Goal: Task Accomplishment & Management: Manage account settings

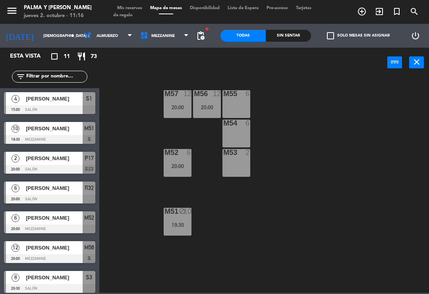
click at [176, 37] on span "Mezzanine" at bounding box center [164, 35] width 57 height 17
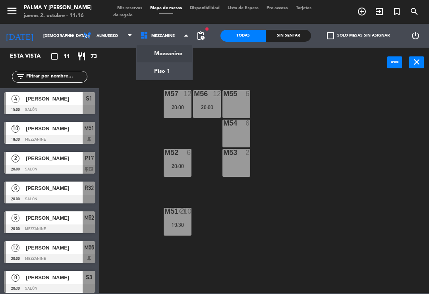
click at [175, 70] on ng-component "menu Palma y [PERSON_NAME] jueves 2. octubre - 11:16 Mis reservas Mapa de mesas…" at bounding box center [214, 146] width 429 height 293
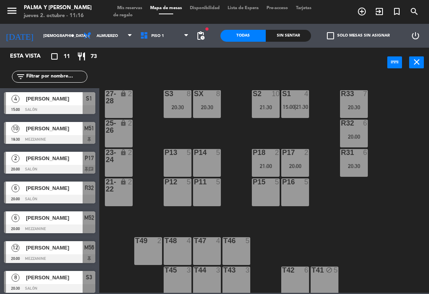
click at [302, 101] on div "S1 4 15:00 | 21:30" at bounding box center [295, 104] width 28 height 28
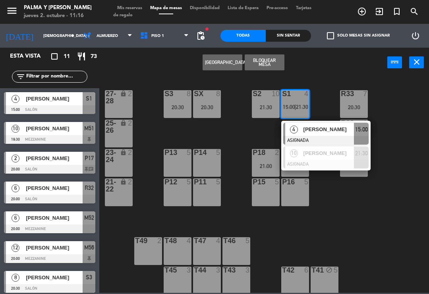
click at [317, 131] on span "[PERSON_NAME]" at bounding box center [329, 129] width 51 height 8
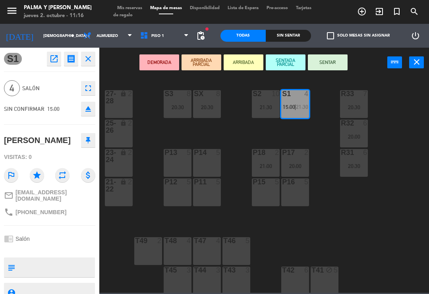
click at [268, 194] on div "P15 5" at bounding box center [266, 192] width 28 height 28
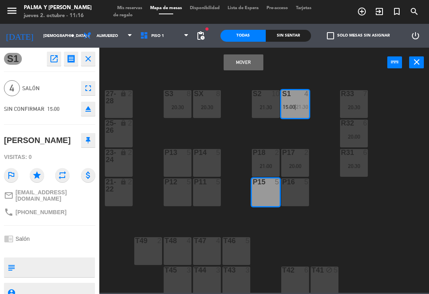
click at [250, 66] on button "Mover" at bounding box center [244, 62] width 40 height 16
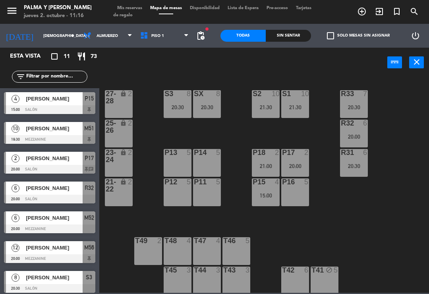
click at [141, 7] on span "Mis reservas" at bounding box center [129, 8] width 33 height 4
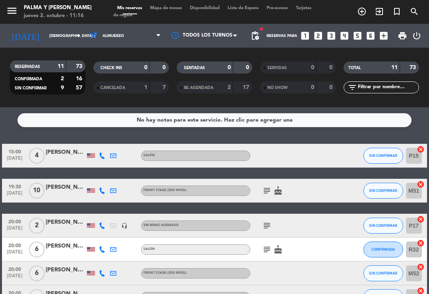
click at [99, 189] on icon at bounding box center [102, 191] width 6 height 6
click at [69, 198] on div at bounding box center [66, 195] width 40 height 6
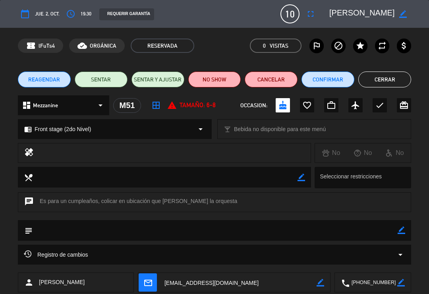
click at [388, 77] on button "Cerrar" at bounding box center [384, 80] width 53 height 16
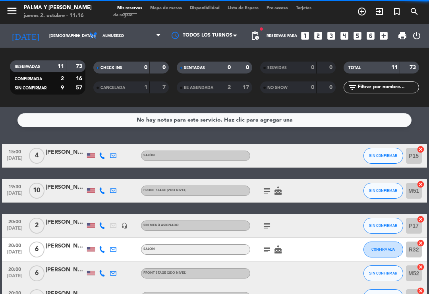
scroll to position [56, 0]
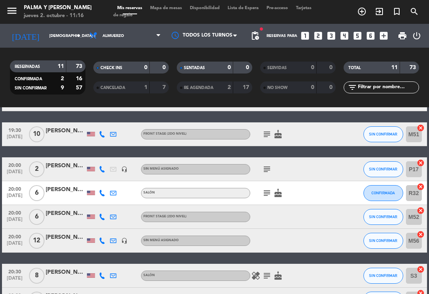
click at [107, 166] on div at bounding box center [102, 168] width 11 height 23
click at [103, 168] on icon at bounding box center [102, 169] width 6 height 6
click at [105, 195] on icon at bounding box center [102, 193] width 6 height 6
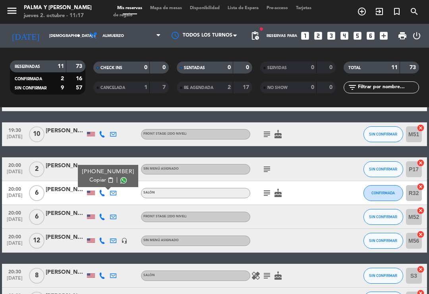
click at [67, 198] on div at bounding box center [66, 197] width 40 height 6
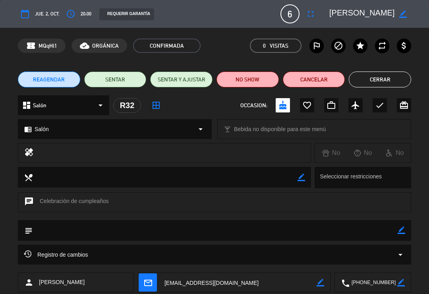
click at [403, 85] on button "Cerrar" at bounding box center [380, 80] width 62 height 16
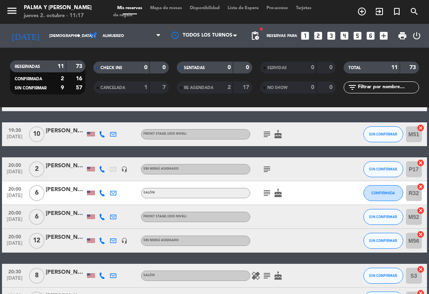
click at [101, 219] on icon at bounding box center [102, 217] width 6 height 6
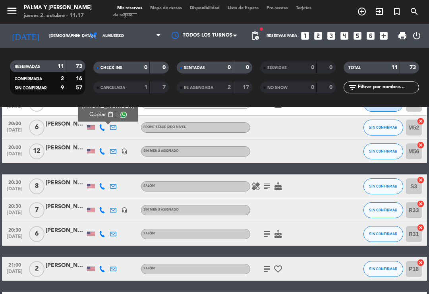
scroll to position [146, 0]
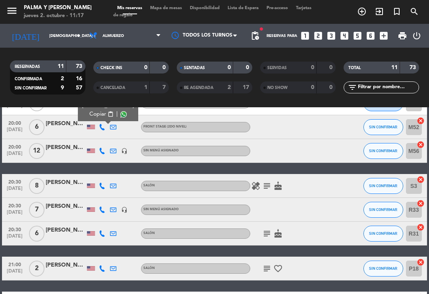
click at [95, 151] on div at bounding box center [91, 151] width 8 height 4
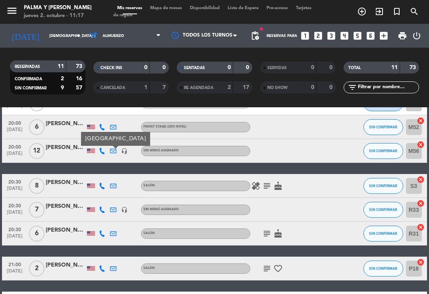
click at [105, 149] on icon at bounding box center [102, 151] width 6 height 6
click at [105, 184] on icon at bounding box center [102, 186] width 6 height 6
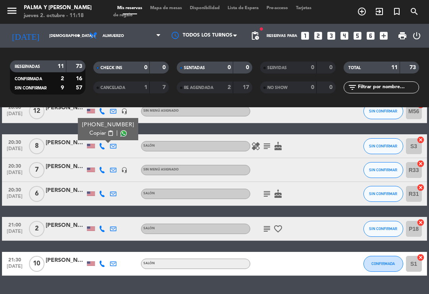
scroll to position [186, 0]
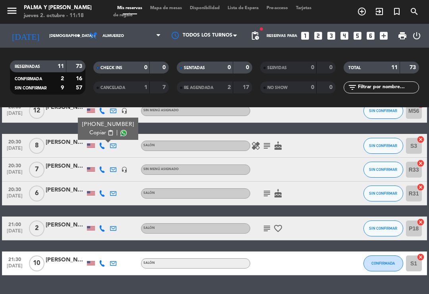
click at [62, 150] on div at bounding box center [66, 150] width 40 height 6
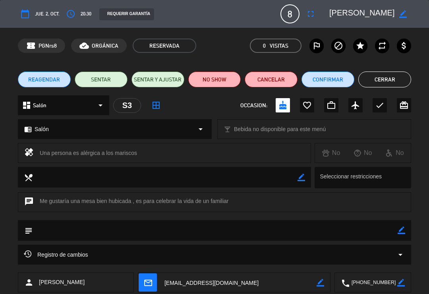
click at [389, 83] on button "Cerrar" at bounding box center [384, 80] width 53 height 16
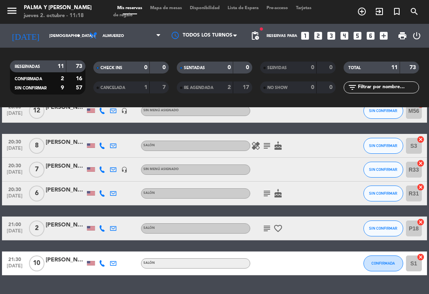
click at [105, 192] on icon at bounding box center [102, 193] width 6 height 6
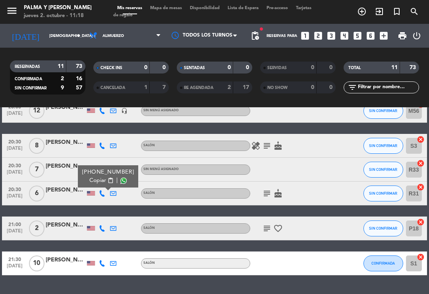
click at [101, 195] on icon at bounding box center [102, 193] width 6 height 6
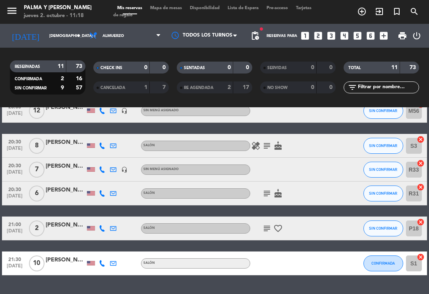
click at [95, 168] on div at bounding box center [91, 169] width 8 height 4
click at [99, 172] on icon at bounding box center [102, 169] width 6 height 6
click at [70, 173] on div at bounding box center [66, 174] width 40 height 6
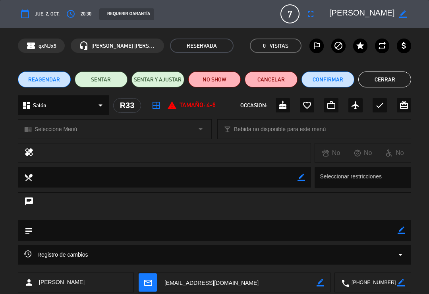
click at [393, 81] on button "Cerrar" at bounding box center [384, 80] width 53 height 16
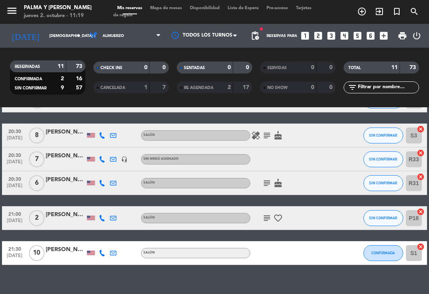
scroll to position [195, 0]
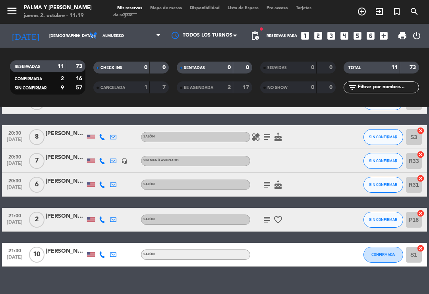
click at [102, 186] on icon at bounding box center [102, 185] width 6 height 6
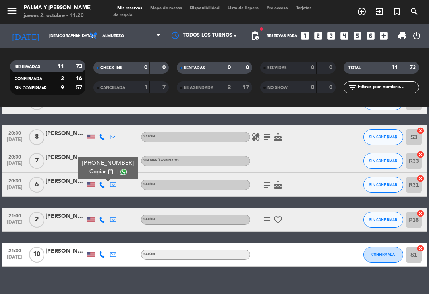
click at [66, 186] on div at bounding box center [66, 189] width 40 height 6
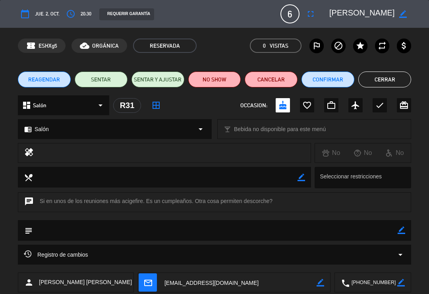
click at [395, 18] on textarea at bounding box center [362, 14] width 66 height 14
click at [385, 78] on button "Cerrar" at bounding box center [384, 80] width 53 height 16
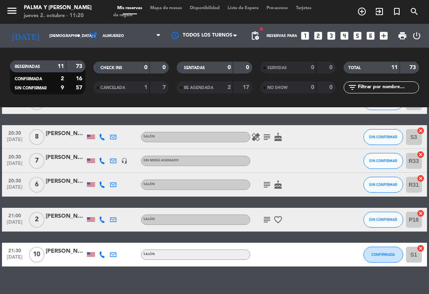
click at [103, 222] on icon at bounding box center [102, 220] width 6 height 6
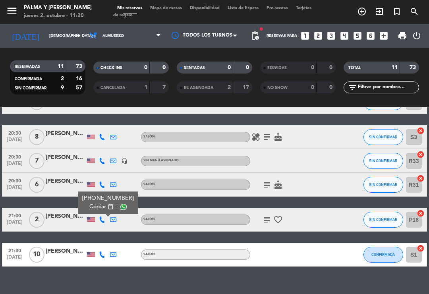
click at [106, 252] on div at bounding box center [102, 254] width 11 height 23
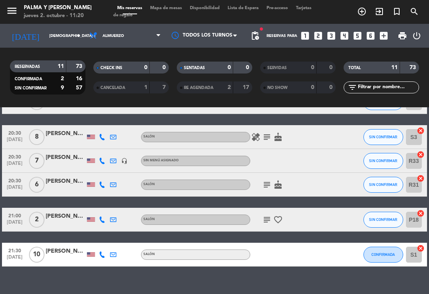
click at [103, 253] on icon at bounding box center [102, 255] width 6 height 6
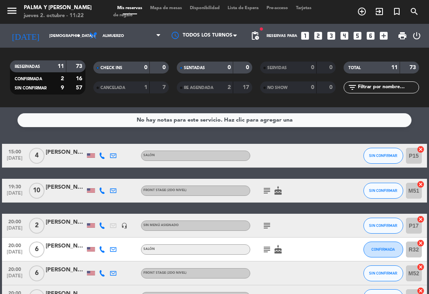
scroll to position [0, 0]
click at [105, 153] on icon at bounding box center [102, 156] width 6 height 6
click at [108, 189] on div at bounding box center [113, 190] width 11 height 23
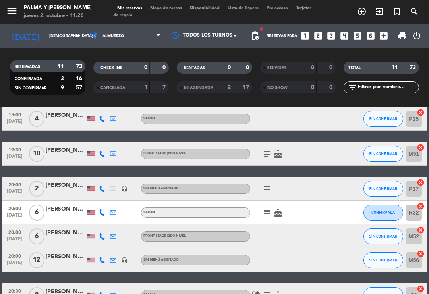
click at [381, 115] on button "SIN CONFIRMAR" at bounding box center [384, 119] width 40 height 16
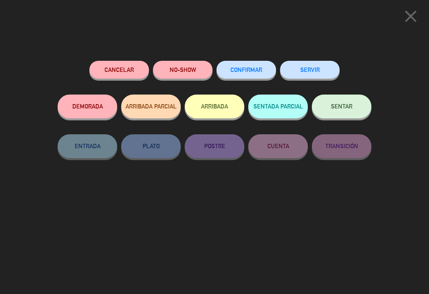
click at [249, 68] on span "CONFIRMAR" at bounding box center [246, 69] width 32 height 7
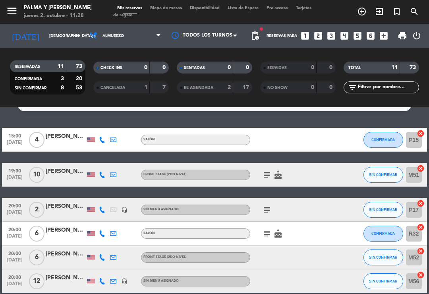
scroll to position [10, 0]
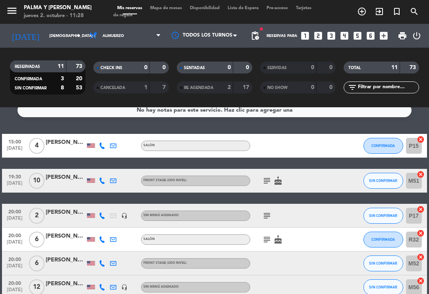
click at [386, 179] on span "SIN CONFIRMAR" at bounding box center [383, 180] width 28 height 4
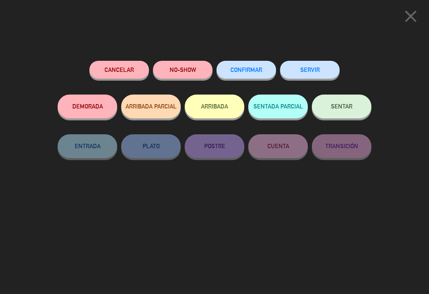
click at [258, 66] on span "CONFIRMAR" at bounding box center [246, 69] width 32 height 7
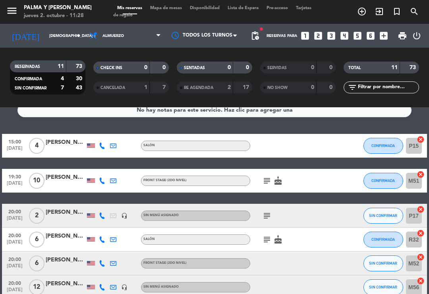
click at [105, 216] on icon at bounding box center [102, 216] width 6 height 6
click at [73, 241] on div at bounding box center [66, 244] width 40 height 6
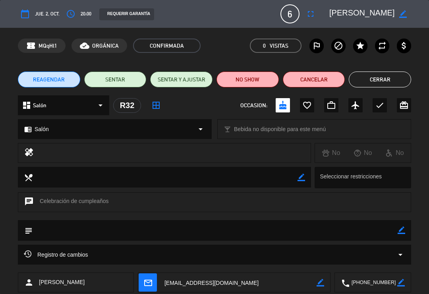
click at [375, 82] on button "Cerrar" at bounding box center [380, 80] width 62 height 16
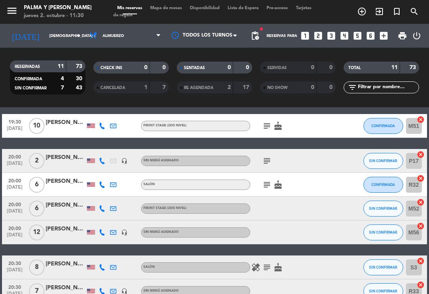
scroll to position [66, 0]
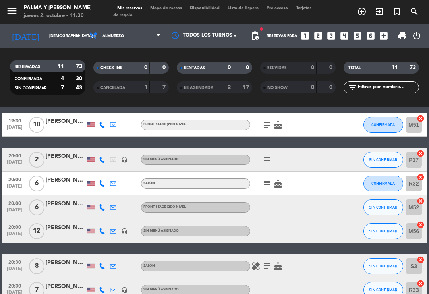
click at [105, 205] on icon at bounding box center [102, 207] width 6 height 6
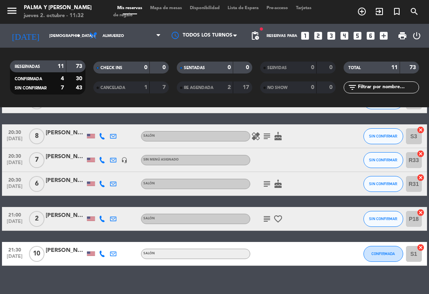
scroll to position [195, 0]
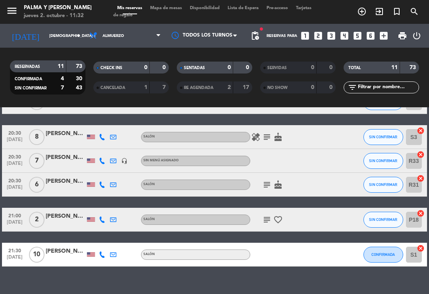
click at [104, 137] on icon at bounding box center [102, 137] width 6 height 6
click at [103, 158] on icon at bounding box center [102, 161] width 6 height 6
click at [67, 165] on div at bounding box center [66, 165] width 40 height 6
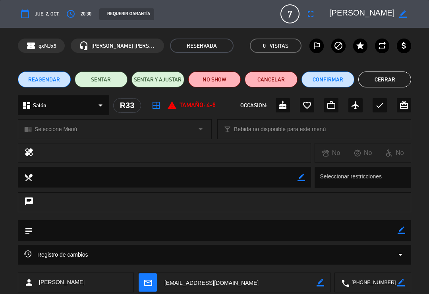
click at [379, 75] on button "Cerrar" at bounding box center [384, 80] width 53 height 16
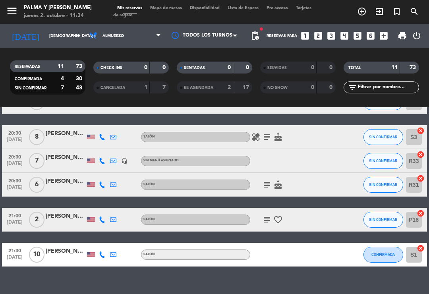
click at [101, 187] on icon at bounding box center [102, 185] width 6 height 6
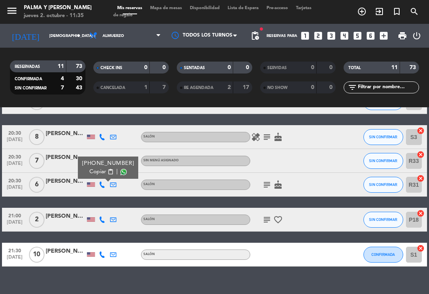
click at [103, 222] on icon at bounding box center [102, 220] width 6 height 6
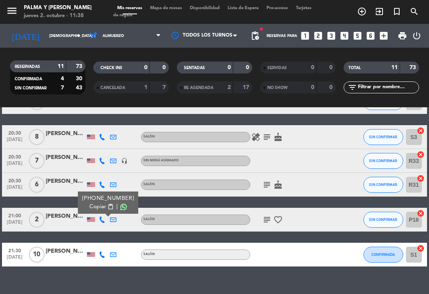
click at [168, 7] on span "Mapa de mesas" at bounding box center [166, 8] width 40 height 4
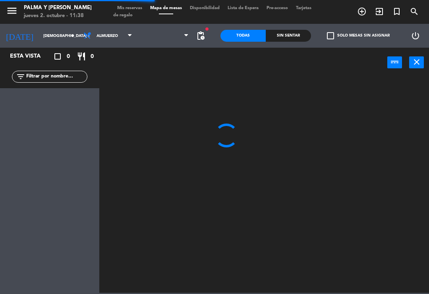
click at [61, 30] on input "[DEMOGRAPHIC_DATA] [DATE]" at bounding box center [66, 36] width 54 height 12
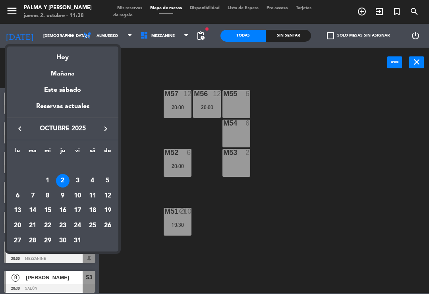
click at [65, 197] on div "9" at bounding box center [63, 196] width 14 height 14
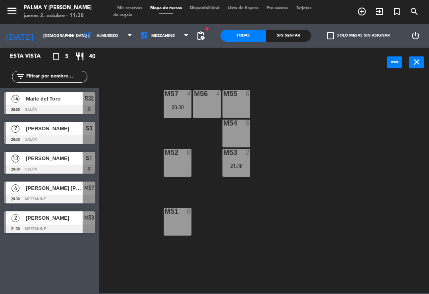
click at [52, 39] on input "[DEMOGRAPHIC_DATA] [DATE]" at bounding box center [66, 36] width 54 height 12
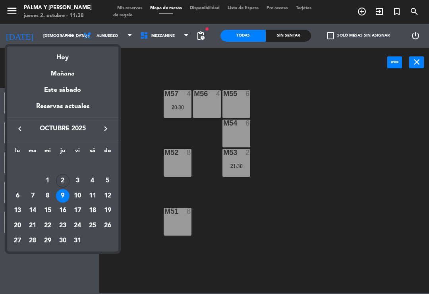
click at [55, 59] on div "Hoy" at bounding box center [62, 54] width 111 height 16
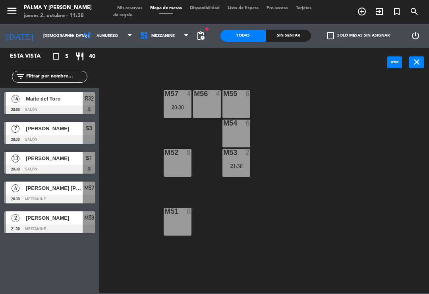
type input "[DEMOGRAPHIC_DATA] [DATE]"
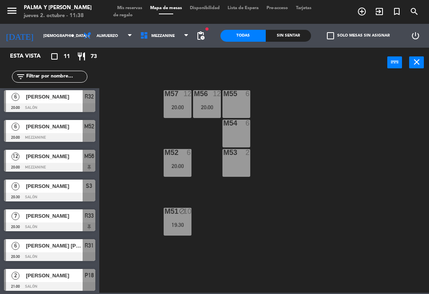
scroll to position [92, 0]
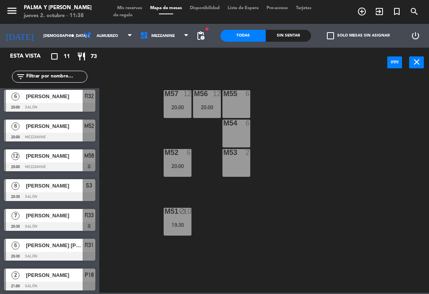
click at [74, 103] on div "[PERSON_NAME]" at bounding box center [54, 96] width 58 height 13
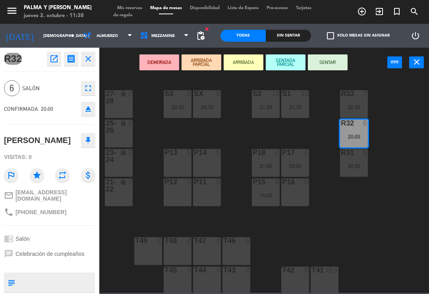
click at [54, 58] on icon "open_in_new" at bounding box center [54, 59] width 10 height 10
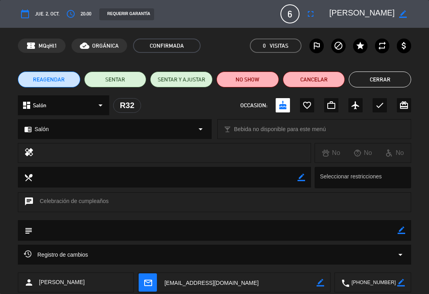
click at [380, 85] on button "Cerrar" at bounding box center [380, 80] width 62 height 16
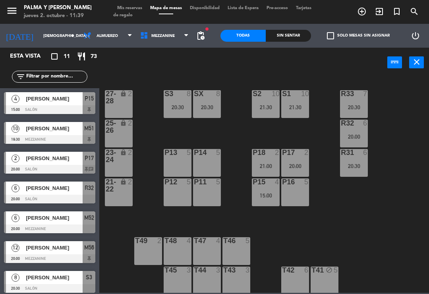
click at [57, 81] on input "text" at bounding box center [56, 76] width 62 height 9
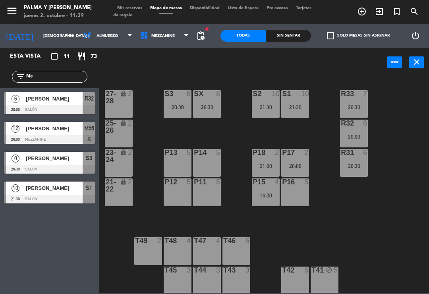
type input "Ne"
click at [52, 125] on span "[PERSON_NAME]" at bounding box center [54, 128] width 57 height 8
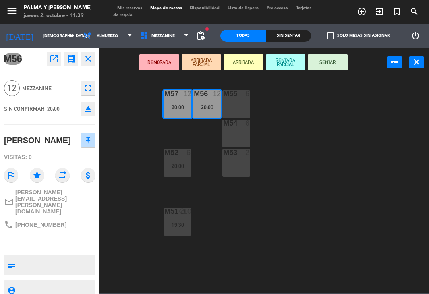
click at [54, 61] on icon "open_in_new" at bounding box center [54, 59] width 10 height 10
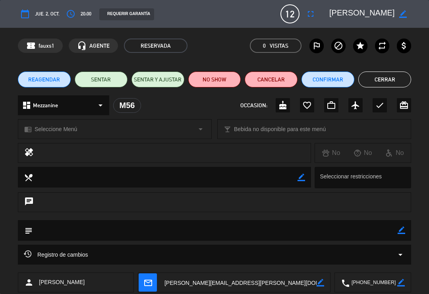
click at [331, 82] on button "Confirmar" at bounding box center [328, 80] width 53 height 16
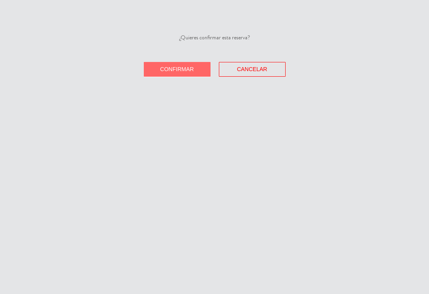
click at [187, 70] on span "Confirmar" at bounding box center [177, 69] width 34 height 6
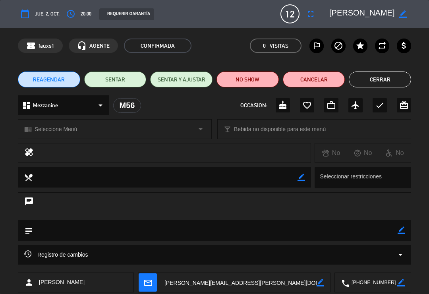
click at [372, 82] on button "Cerrar" at bounding box center [380, 80] width 62 height 16
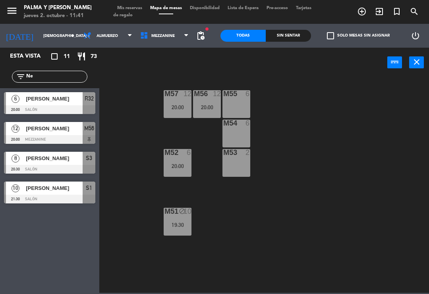
click at [57, 75] on input "Ne" at bounding box center [56, 76] width 62 height 9
type input "N"
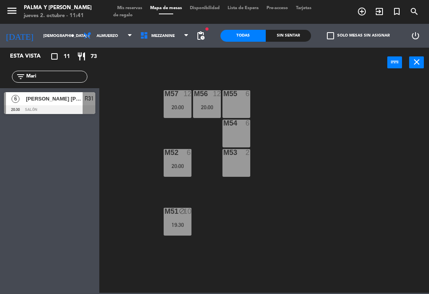
type input "Mari"
click at [78, 113] on div at bounding box center [49, 109] width 91 height 9
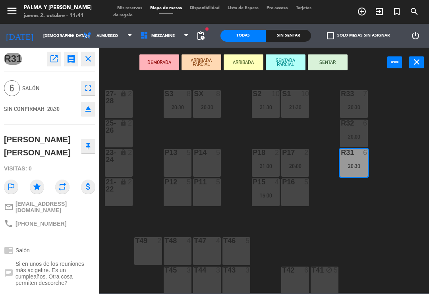
click at [56, 59] on icon "open_in_new" at bounding box center [54, 59] width 10 height 10
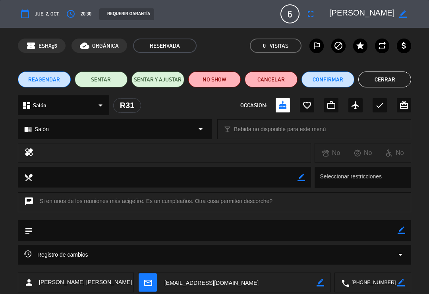
click at [327, 81] on button "Confirmar" at bounding box center [328, 80] width 53 height 16
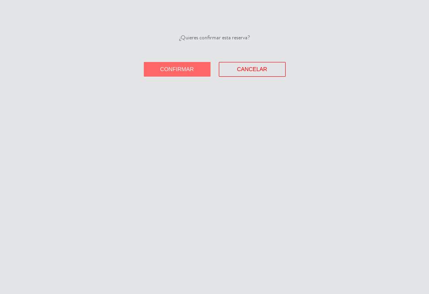
click at [186, 75] on button "Confirmar" at bounding box center [177, 69] width 67 height 15
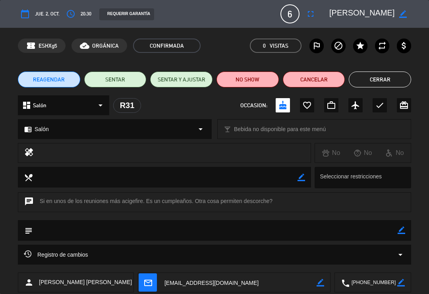
click at [396, 86] on button "Cerrar" at bounding box center [380, 80] width 62 height 16
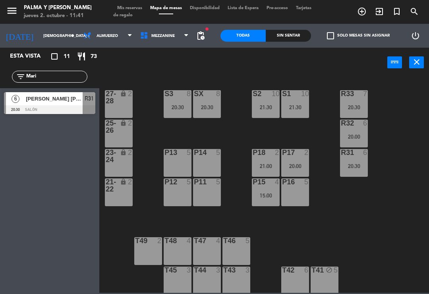
click at [68, 102] on span "[PERSON_NAME] [PERSON_NAME]" at bounding box center [54, 99] width 57 height 8
click at [75, 75] on input "Mari" at bounding box center [56, 76] width 62 height 9
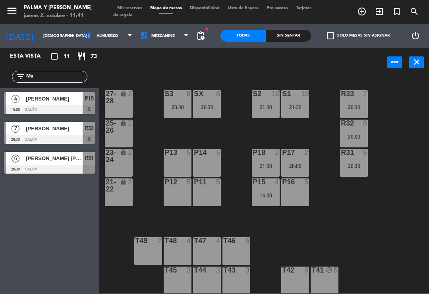
type input "M"
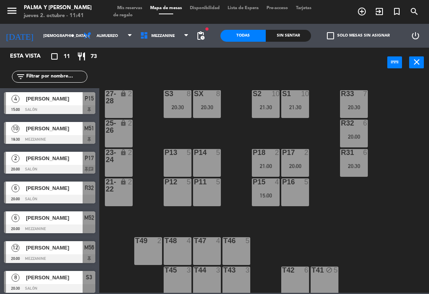
click at [401, 94] on div "R33 7 20:30 S1 10 21:30 S2 10 21:30 S3 8 20:30 SX 8 20:30 27-28 lock 2 R32 6 20…" at bounding box center [266, 184] width 325 height 217
click at [201, 36] on span "pending_actions" at bounding box center [201, 36] width 10 height 10
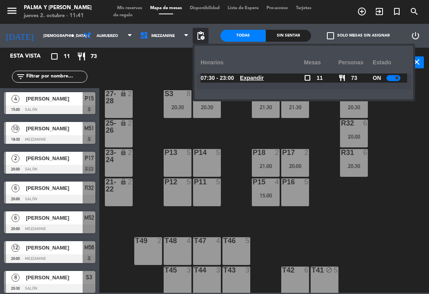
click at [148, 217] on div "R33 7 20:30 S1 10 21:30 S2 10 21:30 S3 8 20:30 SX 8 20:30 27-28 lock 2 R32 6 20…" at bounding box center [266, 184] width 325 height 217
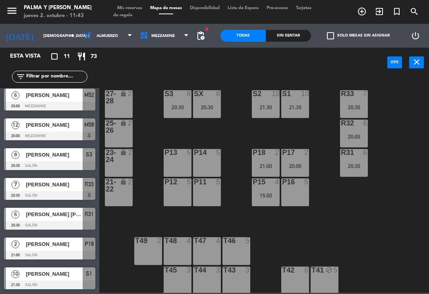
scroll to position [123, 0]
click at [47, 247] on span "[PERSON_NAME]" at bounding box center [54, 244] width 57 height 8
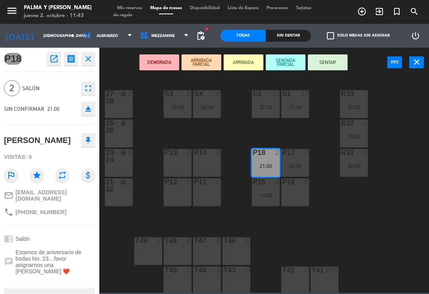
click at [56, 58] on icon "open_in_new" at bounding box center [54, 59] width 10 height 10
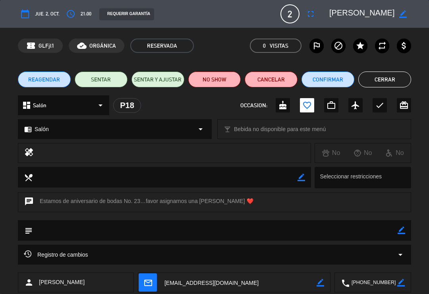
click at [328, 87] on button "Confirmar" at bounding box center [328, 80] width 53 height 16
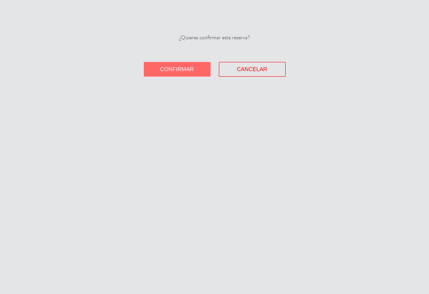
click at [172, 74] on button "Confirmar" at bounding box center [177, 69] width 67 height 15
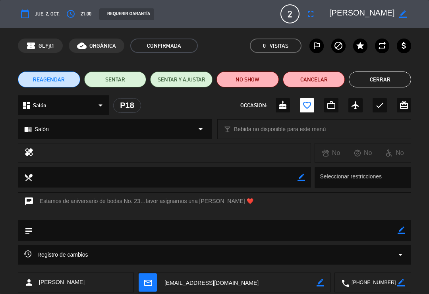
click at [389, 85] on button "Cerrar" at bounding box center [380, 80] width 62 height 16
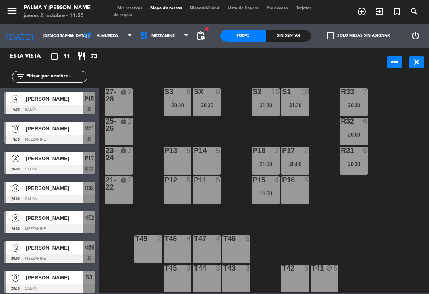
scroll to position [2, 0]
click at [58, 41] on input "[DEMOGRAPHIC_DATA] [DATE]" at bounding box center [66, 36] width 54 height 12
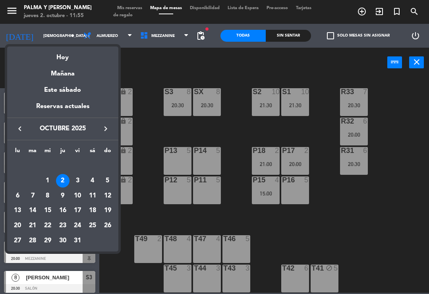
scroll to position [0, 0]
click at [46, 178] on div "1" at bounding box center [48, 181] width 14 height 14
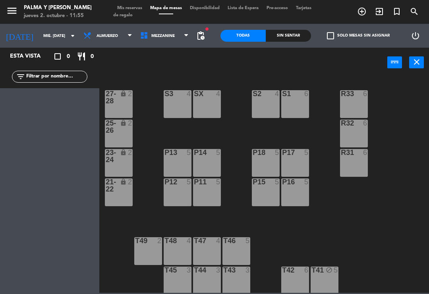
click at [55, 35] on input "mié. [DATE]" at bounding box center [66, 36] width 54 height 12
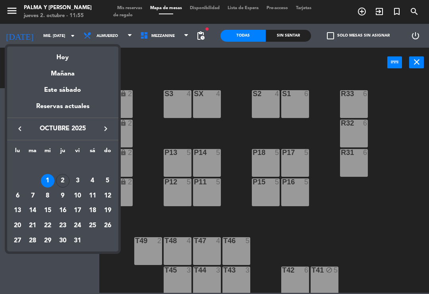
click at [66, 180] on div "2" at bounding box center [63, 181] width 14 height 14
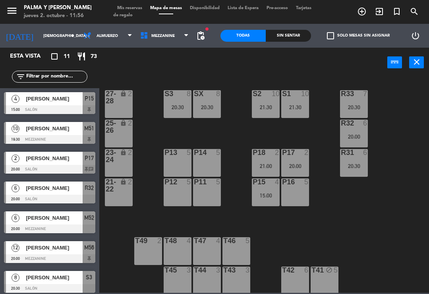
click at [63, 226] on div at bounding box center [49, 229] width 91 height 9
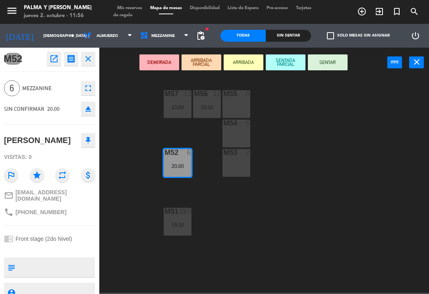
click at [54, 59] on icon "open_in_new" at bounding box center [54, 59] width 10 height 10
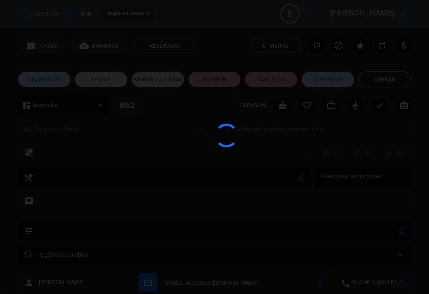
click at [334, 78] on button "Confirmar" at bounding box center [328, 80] width 53 height 16
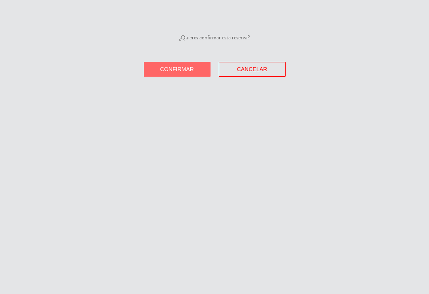
click at [186, 69] on span "Confirmar" at bounding box center [177, 69] width 34 height 6
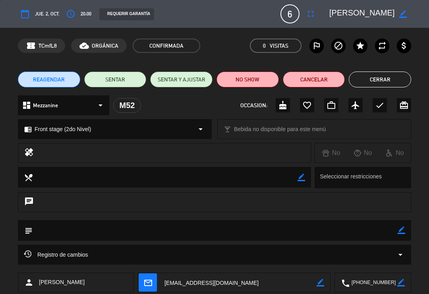
click at [373, 81] on button "Cerrar" at bounding box center [380, 80] width 62 height 16
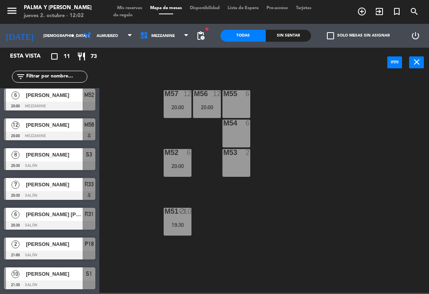
click at [290, 119] on div "M57 12 20:00 M56 12 20:00 M55 6 M54 6 M52 6 20:00 M53 2 M51 block 10 19:30" at bounding box center [266, 184] width 325 height 217
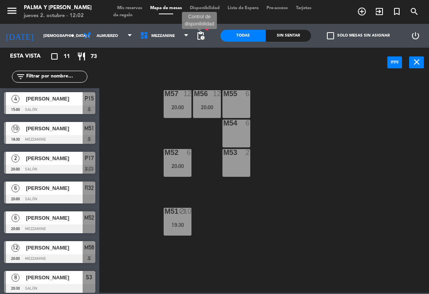
click at [199, 39] on span "pending_actions" at bounding box center [201, 36] width 10 height 10
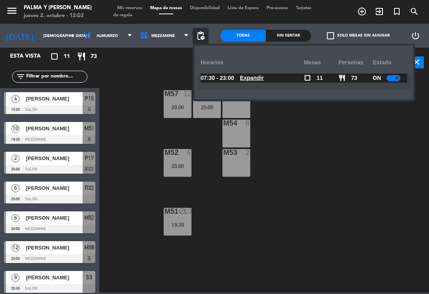
click at [256, 81] on span "Expandir" at bounding box center [252, 78] width 24 height 9
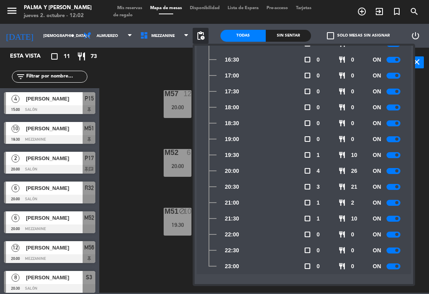
scroll to position [324, 0]
click at [128, 80] on div "M57 12 20:00 M56 12 20:00 M55 6 M54 6 M52 6 20:00 M53 2 M51 block 10 19:30" at bounding box center [266, 184] width 325 height 217
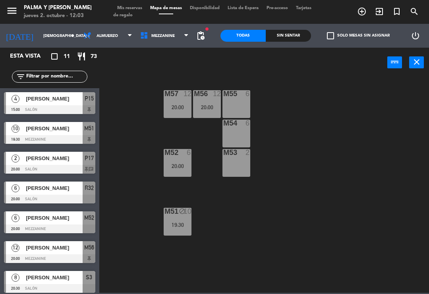
click at [327, 277] on div "M57 12 20:00 M56 12 20:00 M55 6 M54 6 M52 6 20:00 M53 2 M51 block 10 19:30" at bounding box center [266, 184] width 325 height 217
click at [170, 39] on span "Mezzanine" at bounding box center [164, 35] width 57 height 17
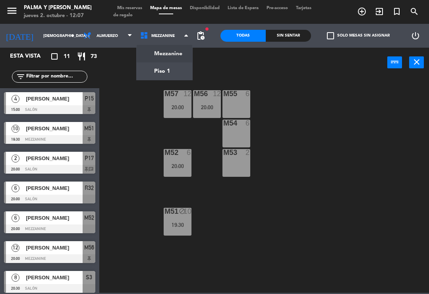
click at [184, 72] on ng-component "menu Palma y [PERSON_NAME] jueves 2. octubre - 12:07 Mis reservas Mapa de mesas…" at bounding box center [214, 146] width 429 height 293
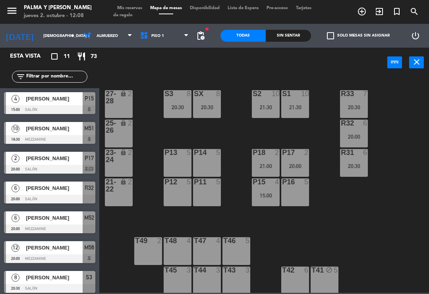
click at [312, 227] on div "R33 7 20:30 S1 10 21:30 S2 10 21:30 S3 8 20:30 SX 8 20:30 27-28 lock 2 R32 6 20…" at bounding box center [266, 184] width 325 height 217
click at [323, 133] on div "R33 7 20:30 S1 10 21:30 S2 10 21:30 S3 8 20:30 SX 8 20:30 27-28 lock 2 R32 6 20…" at bounding box center [266, 184] width 325 height 217
click at [157, 44] on span "Piso 1" at bounding box center [164, 35] width 57 height 17
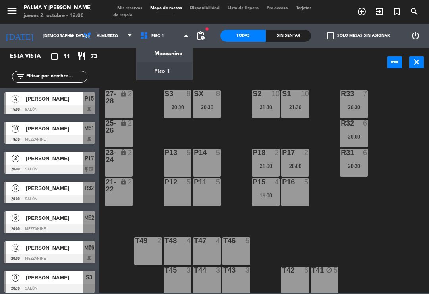
click at [173, 57] on ng-component "menu Palma y [PERSON_NAME] jueves 2. octubre - 12:08 Mis reservas Mapa de mesas…" at bounding box center [214, 146] width 429 height 293
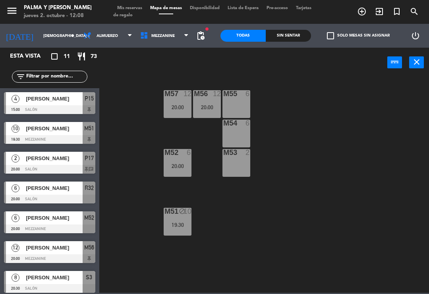
click at [187, 33] on icon at bounding box center [186, 36] width 4 height 6
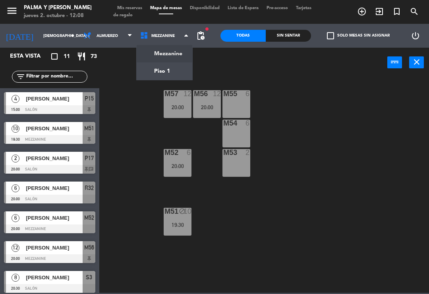
click at [175, 68] on ng-component "menu Palma y [PERSON_NAME] jueves 2. octubre - 12:08 Mis reservas Mapa de mesas…" at bounding box center [214, 146] width 429 height 293
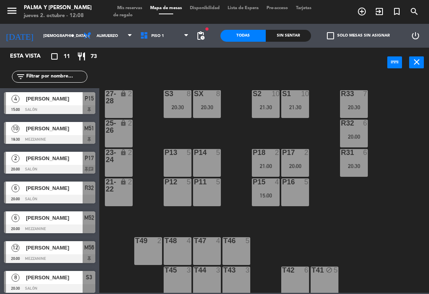
click at [56, 38] on input "[DEMOGRAPHIC_DATA] [DATE]" at bounding box center [66, 36] width 54 height 12
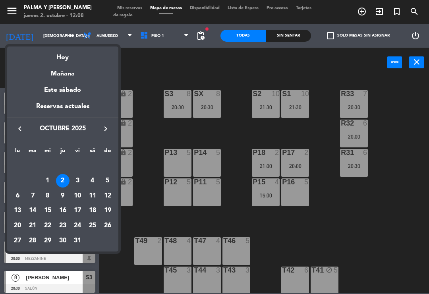
click at [78, 179] on div "3" at bounding box center [78, 181] width 14 height 14
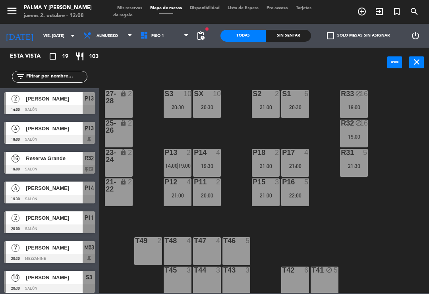
click at [350, 157] on div "R31 5 21:30" at bounding box center [354, 163] width 28 height 28
click at [395, 150] on div "R33 block 16 19:00 S1 6 20:30 S2 2 21:00 S3 10 20:30 SX 10 20:30 27-28 lock 2 R…" at bounding box center [266, 184] width 325 height 217
click at [269, 110] on div "21:00" at bounding box center [266, 108] width 28 height 6
click at [335, 202] on div "R33 block 16 19:00 S1 6 20:30 S2 2 21:00 S3 10 20:30 SX 10 20:30 27-28 lock 2 R…" at bounding box center [266, 184] width 325 height 217
click at [175, 37] on span "Piso 1" at bounding box center [164, 35] width 57 height 17
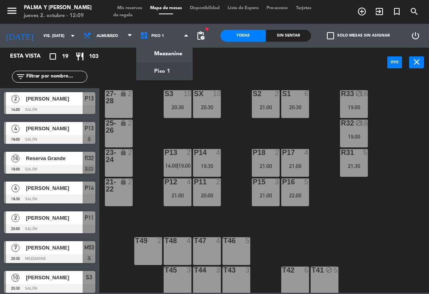
click at [176, 54] on ng-component "menu Palma y [PERSON_NAME] jueves 2. octubre - 12:09 Mis reservas Mapa de mesas…" at bounding box center [214, 146] width 429 height 293
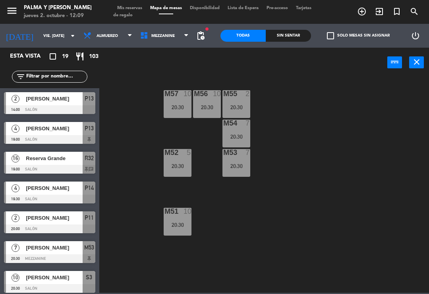
click at [162, 44] on span "Mezzanine" at bounding box center [164, 35] width 57 height 17
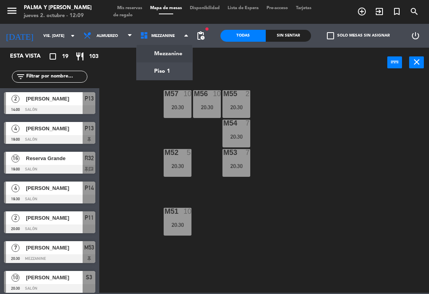
click at [174, 66] on ng-component "menu Palma y [PERSON_NAME] jueves 2. octubre - 12:09 Mis reservas Mapa de mesas…" at bounding box center [214, 146] width 429 height 293
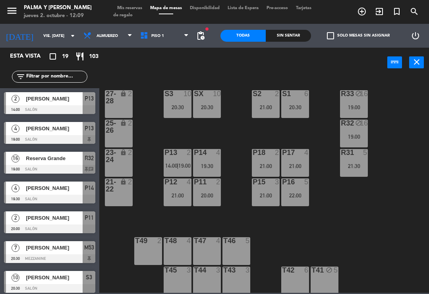
click at [297, 197] on div "22:00" at bounding box center [295, 196] width 28 height 6
click at [328, 196] on div "R33 block 16 19:00 S1 6 20:30 S2 2 21:00 S3 10 20:30 SX 10 20:30 27-28 lock 2 R…" at bounding box center [266, 184] width 325 height 217
click at [297, 193] on div "22:00" at bounding box center [295, 196] width 28 height 6
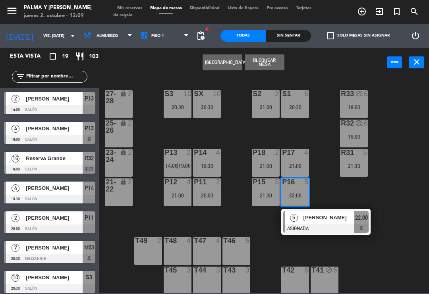
click at [207, 163] on div "19:30" at bounding box center [207, 166] width 28 height 6
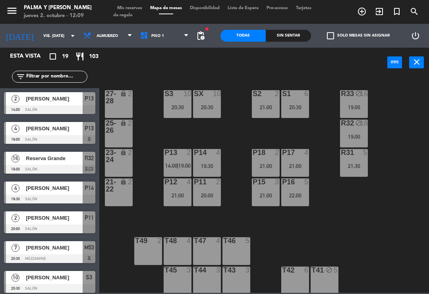
click at [231, 134] on div "R33 block 16 19:00 S1 6 20:30 S2 2 21:00 S3 10 20:30 SX 10 20:30 27-28 lock 2 R…" at bounding box center [266, 184] width 325 height 217
click at [297, 193] on div "22:00" at bounding box center [295, 196] width 28 height 6
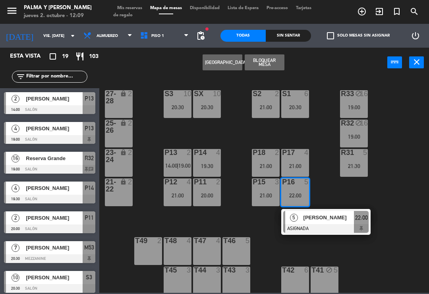
click at [343, 220] on span "[PERSON_NAME]" at bounding box center [329, 217] width 51 height 8
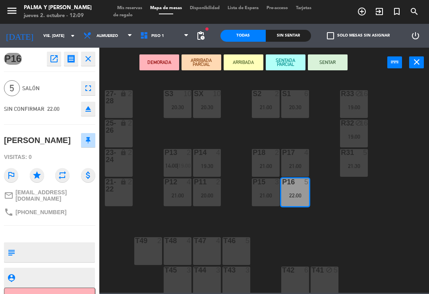
click at [209, 161] on div "P14 4 19:30" at bounding box center [207, 163] width 28 height 28
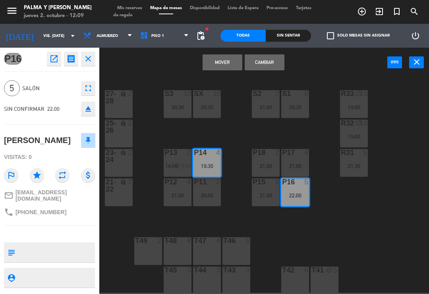
click at [225, 64] on button "Mover" at bounding box center [223, 62] width 40 height 16
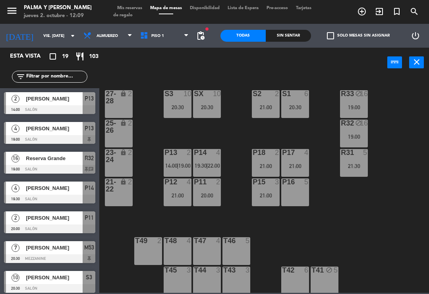
scroll to position [172, 0]
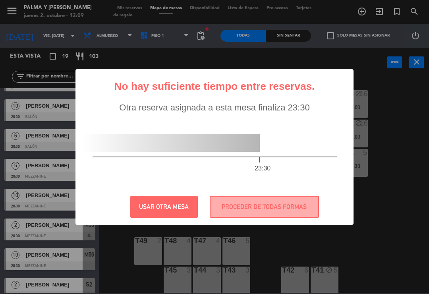
click at [248, 211] on button "PROCEDER DE TODAS FORMAS" at bounding box center [264, 207] width 109 height 22
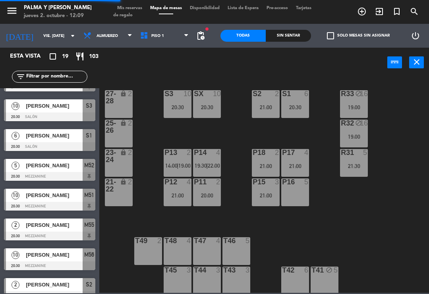
click at [300, 195] on div "P16 5" at bounding box center [295, 192] width 28 height 28
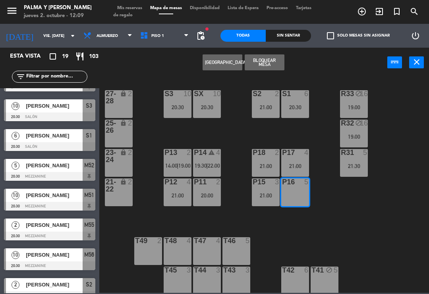
click at [275, 66] on button "Bloquear Mesa" at bounding box center [265, 62] width 40 height 16
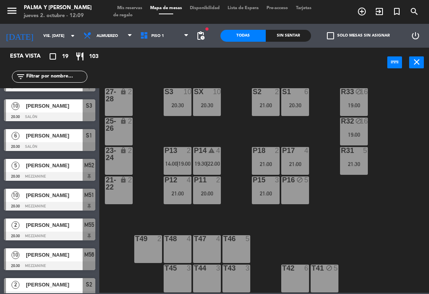
scroll to position [2, 0]
click at [180, 161] on span "19:00" at bounding box center [184, 164] width 12 height 6
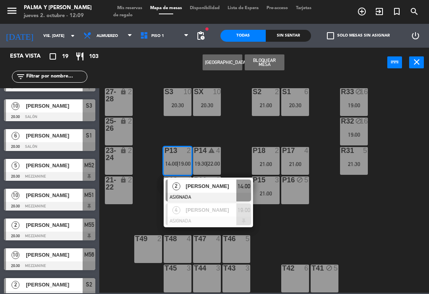
click at [248, 151] on div "P18" at bounding box center [252, 150] width 13 height 7
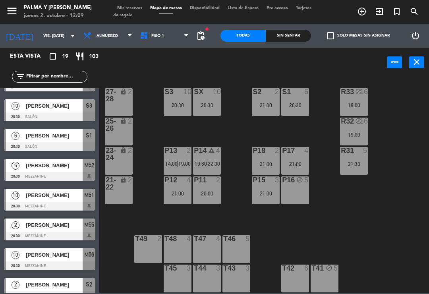
click at [244, 152] on div "R33 block 16 19:00 S1 6 20:30 S2 2 21:00 S3 10 20:30 SX 10 20:30 27-28 lock 2 R…" at bounding box center [266, 184] width 325 height 217
click at [238, 138] on div "R33 block 16 19:00 S1 6 20:30 S2 2 21:00 S3 10 20:30 SX 10 20:30 27-28 lock 2 R…" at bounding box center [266, 184] width 325 height 217
click at [182, 164] on span "19:00" at bounding box center [184, 164] width 12 height 6
click at [238, 148] on div "R33 block 16 19:00 S1 6 20:30 S2 2 21:00 S3 10 20:30 SX 10 20:30 27-28 lock 2 R…" at bounding box center [266, 184] width 325 height 217
click at [300, 195] on div "P16 block 5" at bounding box center [295, 190] width 28 height 28
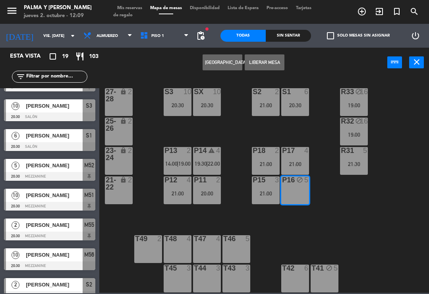
click at [300, 193] on div "P16 block 5" at bounding box center [295, 190] width 28 height 28
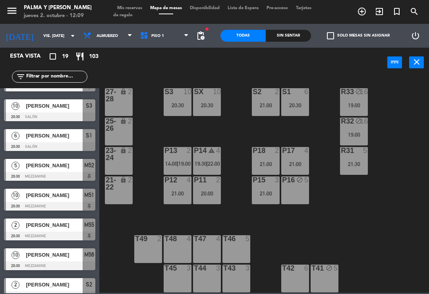
click at [298, 197] on div "P16 block 5" at bounding box center [295, 190] width 28 height 28
click at [358, 105] on div "19:00" at bounding box center [354, 106] width 28 height 6
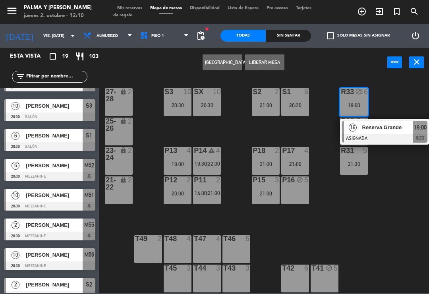
click at [410, 133] on div "Reserva Grande" at bounding box center [388, 127] width 52 height 13
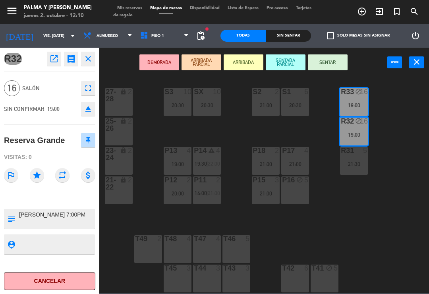
click at [55, 56] on icon "open_in_new" at bounding box center [54, 59] width 10 height 10
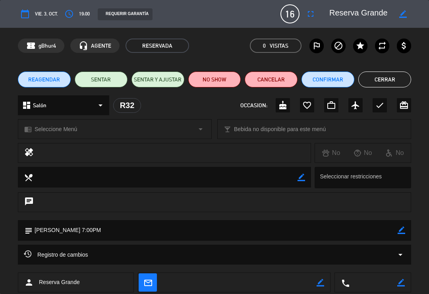
click at [124, 253] on div "Registro de cambios arrow_drop_down" at bounding box center [214, 255] width 381 height 10
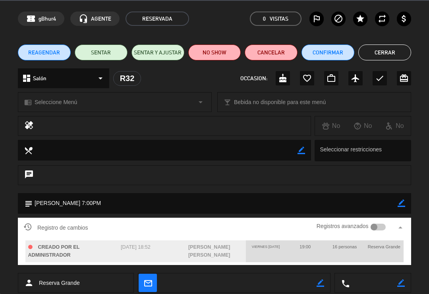
scroll to position [35, 0]
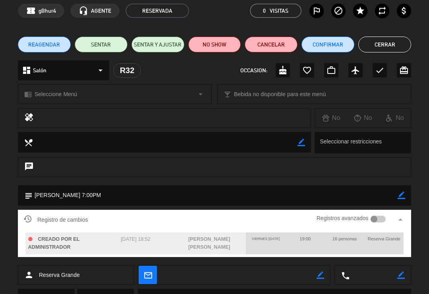
click at [387, 50] on button "Cerrar" at bounding box center [384, 45] width 53 height 16
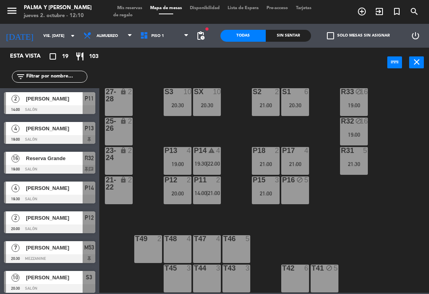
click at [361, 129] on div "R32 block 16 19:00" at bounding box center [354, 132] width 28 height 28
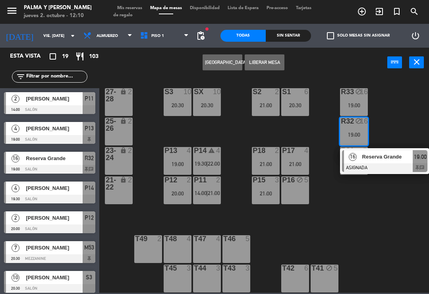
click at [382, 157] on span "Reserva Grande" at bounding box center [387, 157] width 51 height 8
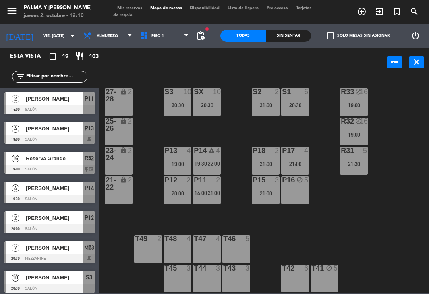
click at [347, 166] on div "21:30" at bounding box center [354, 164] width 28 height 6
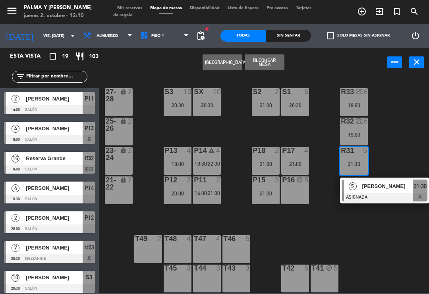
click at [414, 146] on div "R33 block 16 19:00 S1 6 20:30 S2 2 21:00 S3 10 20:30 SX 10 20:30 27-28 lock 2 R…" at bounding box center [266, 184] width 325 height 217
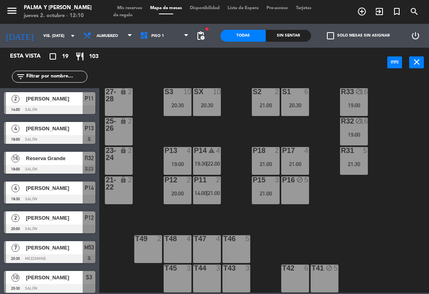
click at [348, 135] on div "19:00" at bounding box center [354, 135] width 28 height 6
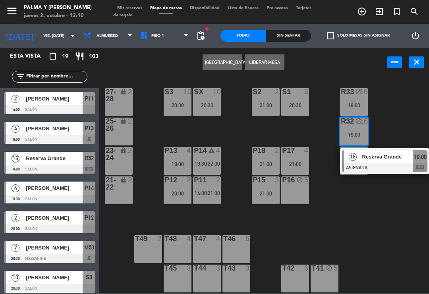
click at [392, 158] on span "Reserva Grande" at bounding box center [387, 157] width 51 height 8
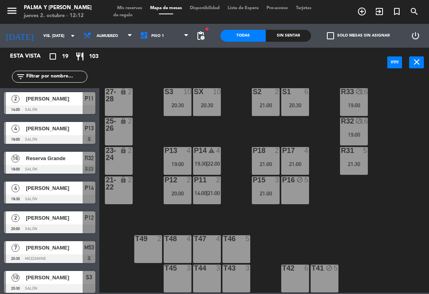
click at [342, 230] on div "R33 block 16 19:00 S1 6 20:30 S2 2 21:00 S3 10 20:30 SX 10 20:30 27-28 lock 2 R…" at bounding box center [266, 184] width 325 height 217
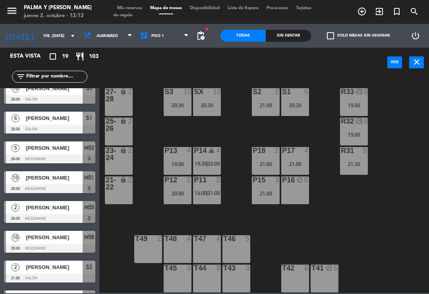
scroll to position [242, 0]
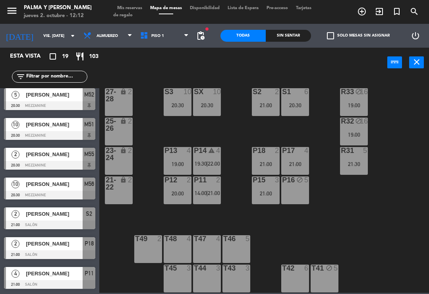
click at [55, 41] on input "vie. [DATE]" at bounding box center [66, 36] width 54 height 12
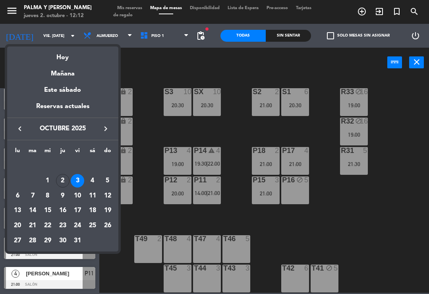
click at [63, 56] on div "Hoy" at bounding box center [62, 54] width 111 height 16
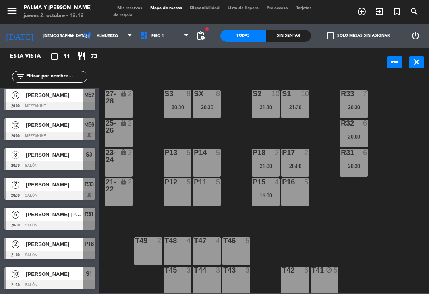
scroll to position [123, 0]
click at [48, 277] on span "[PERSON_NAME]" at bounding box center [54, 274] width 57 height 8
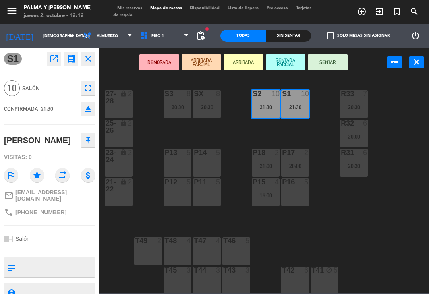
click at [50, 60] on icon "open_in_new" at bounding box center [54, 59] width 10 height 10
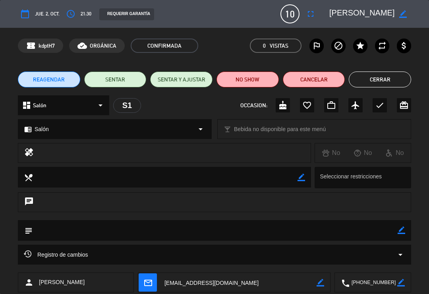
click at [372, 80] on button "Cerrar" at bounding box center [380, 80] width 62 height 16
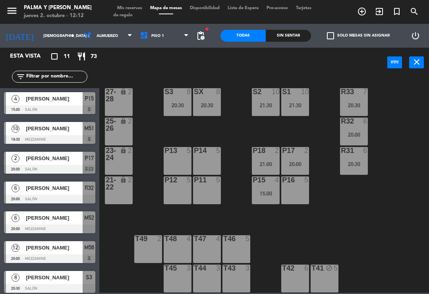
scroll to position [88, 0]
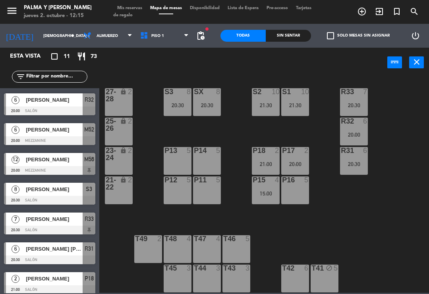
click at [55, 39] on input "[DEMOGRAPHIC_DATA] [DATE]" at bounding box center [66, 36] width 54 height 12
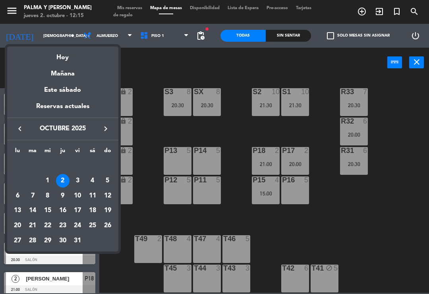
click at [75, 78] on div "Mañana" at bounding box center [62, 71] width 111 height 16
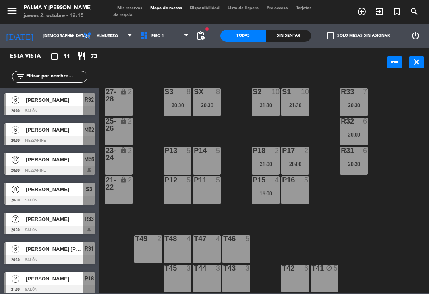
type input "vie. [DATE]"
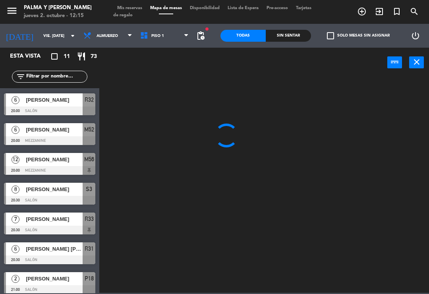
scroll to position [0, 0]
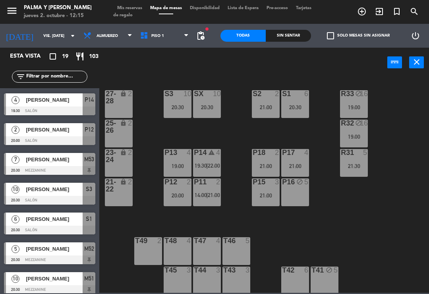
click at [300, 192] on div "P16 block 5" at bounding box center [295, 192] width 28 height 28
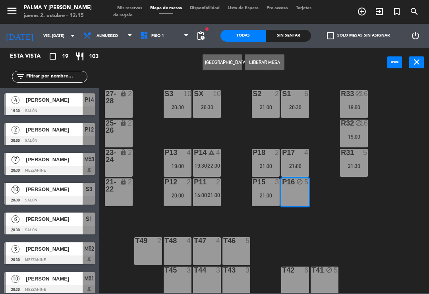
click at [217, 62] on button "[GEOGRAPHIC_DATA]" at bounding box center [223, 62] width 40 height 16
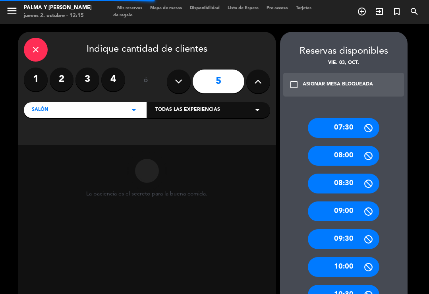
click at [256, 85] on icon at bounding box center [258, 81] width 8 height 12
type input "6"
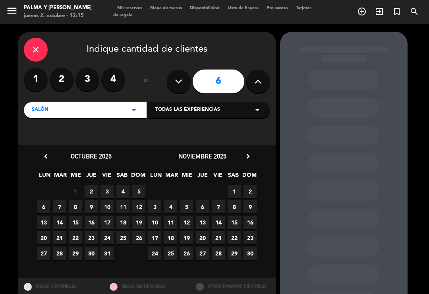
click at [91, 191] on span "2" at bounding box center [91, 191] width 13 height 13
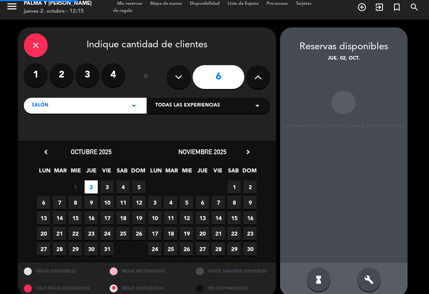
scroll to position [3, 0]
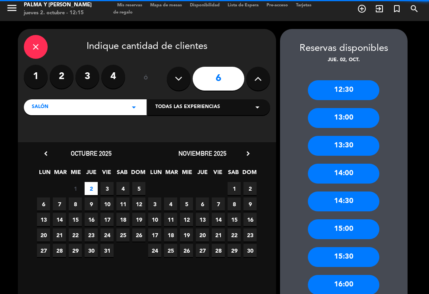
click at [104, 182] on span "3" at bounding box center [107, 188] width 13 height 13
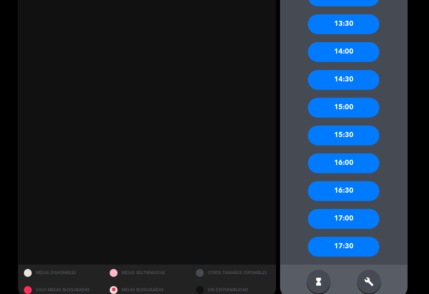
click at [370, 285] on icon "build" at bounding box center [369, 282] width 10 height 10
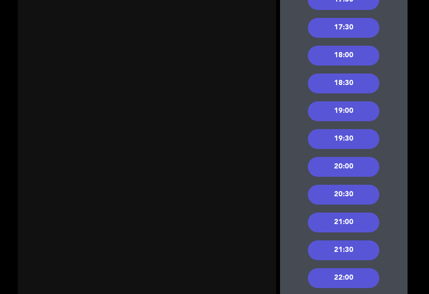
scroll to position [656, 0]
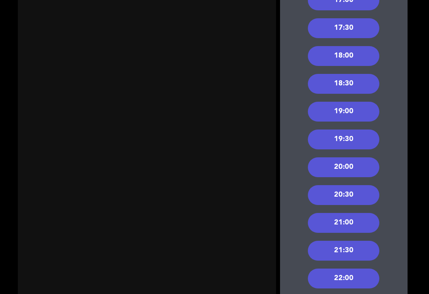
click at [336, 222] on div "21:00" at bounding box center [344, 223] width 72 height 20
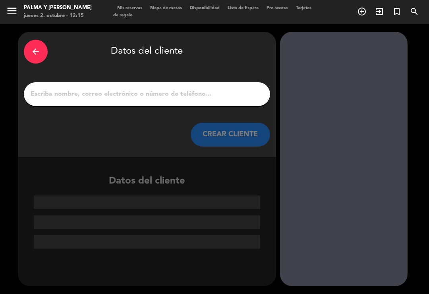
scroll to position [0, 0]
click at [216, 92] on input "1" at bounding box center [147, 94] width 234 height 11
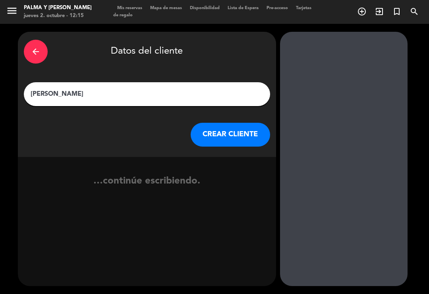
type input "[PERSON_NAME]"
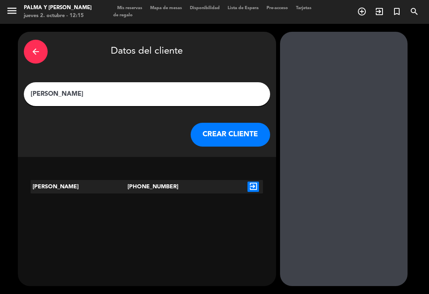
click at [252, 126] on button "CREAR CLIENTE" at bounding box center [230, 135] width 79 height 24
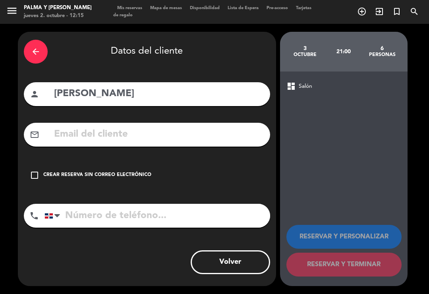
click at [169, 137] on input "text" at bounding box center [158, 134] width 211 height 16
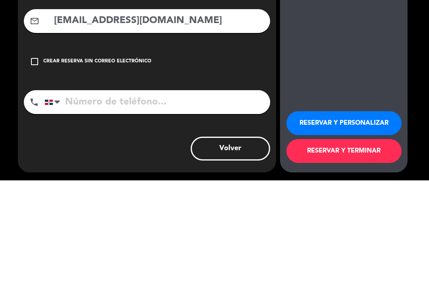
type input "[EMAIL_ADDRESS][DOMAIN_NAME]"
click at [166, 204] on input "tel" at bounding box center [158, 216] width 226 height 24
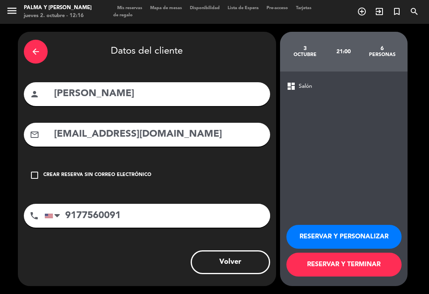
type input "9177560091"
click at [319, 277] on button "RESERVAR Y TERMINAR" at bounding box center [343, 265] width 115 height 24
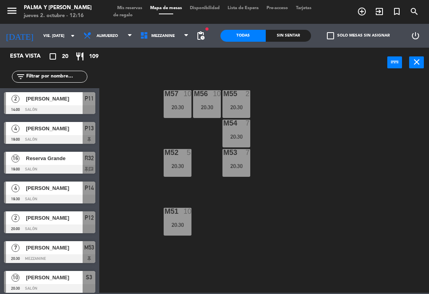
click at [168, 35] on span "Mezzanine" at bounding box center [162, 36] width 23 height 4
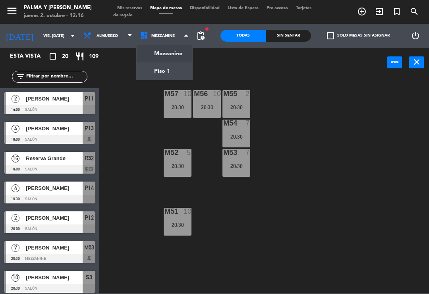
click at [171, 71] on ng-component "menu Palma y [PERSON_NAME] jueves 2. octubre - 12:16 Mis reservas Mapa de mesas…" at bounding box center [214, 146] width 429 height 293
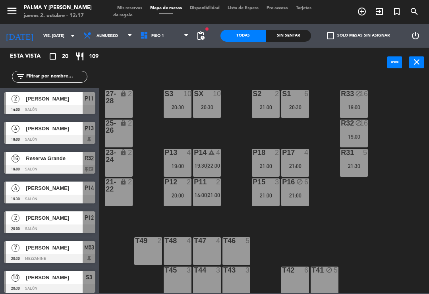
click at [39, 41] on input "vie. [DATE]" at bounding box center [66, 36] width 54 height 12
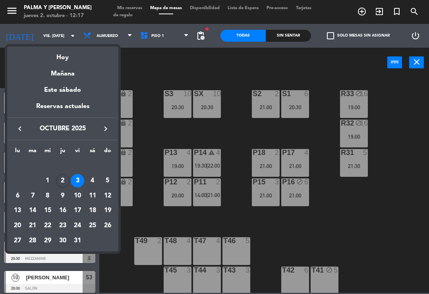
click at [72, 56] on div "Hoy" at bounding box center [62, 54] width 111 height 16
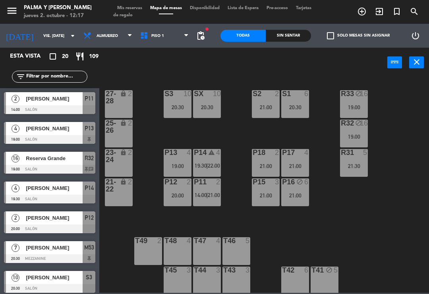
type input "[DEMOGRAPHIC_DATA] [DATE]"
click at [301, 193] on div "P16 5" at bounding box center [295, 192] width 28 height 28
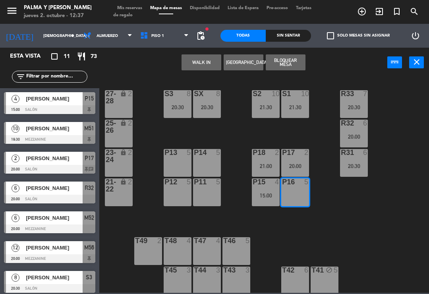
click at [198, 58] on button "WALK IN" at bounding box center [202, 62] width 40 height 16
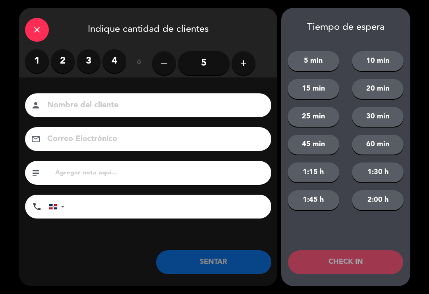
click at [67, 61] on label "2" at bounding box center [63, 61] width 24 height 24
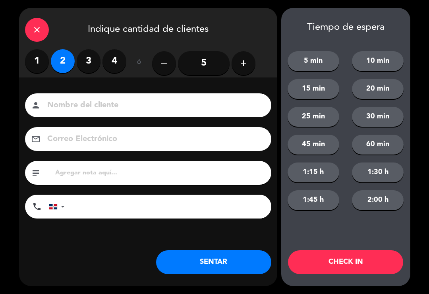
click at [231, 262] on button "SENTAR" at bounding box center [213, 262] width 115 height 24
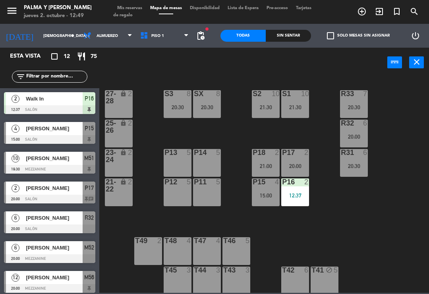
click at [294, 193] on div "12:37" at bounding box center [295, 196] width 28 height 6
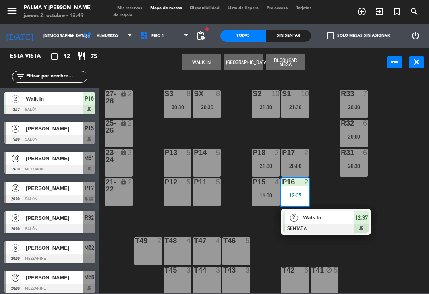
click at [256, 158] on div "P18 2 21:00" at bounding box center [266, 163] width 28 height 28
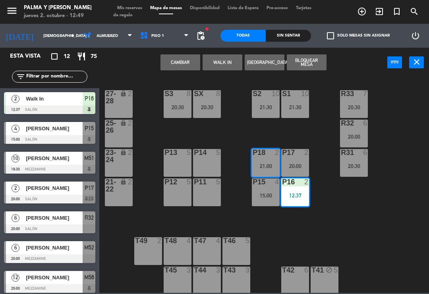
click at [188, 60] on button "Cambiar" at bounding box center [181, 62] width 40 height 16
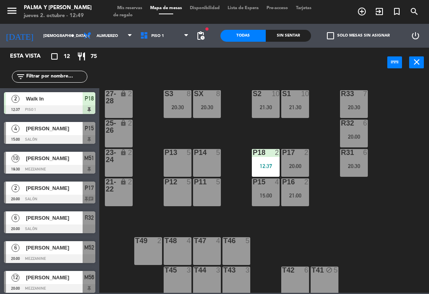
click at [355, 157] on div "R31 6" at bounding box center [354, 153] width 28 height 8
click at [375, 238] on div "R33 7 20:30 S1 10 21:30 S2 10 21:30 S3 8 20:30 SX 8 20:30 27-28 lock 2 R32 6 20…" at bounding box center [266, 184] width 325 height 217
click at [363, 225] on div "R33 7 20:30 S1 10 21:30 S2 10 21:30 S3 8 20:30 SX 8 20:30 27-28 lock 2 R32 6 20…" at bounding box center [266, 184] width 325 height 217
click at [176, 44] on span "Piso 1" at bounding box center [164, 35] width 57 height 17
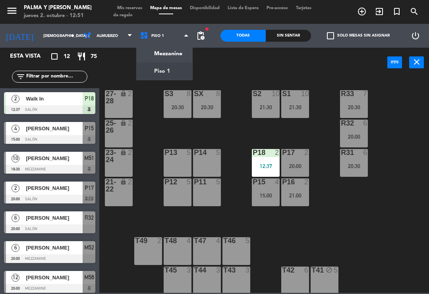
click at [168, 50] on ng-component "menu Palma y [PERSON_NAME] jueves 2. octubre - 12:51 Mis reservas Mapa de mesas…" at bounding box center [214, 146] width 429 height 293
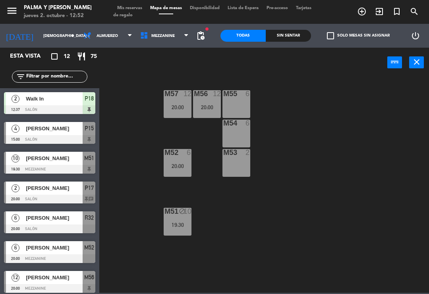
click at [79, 292] on div at bounding box center [49, 288] width 91 height 9
click at [45, 191] on span "[PERSON_NAME]" at bounding box center [54, 188] width 57 height 8
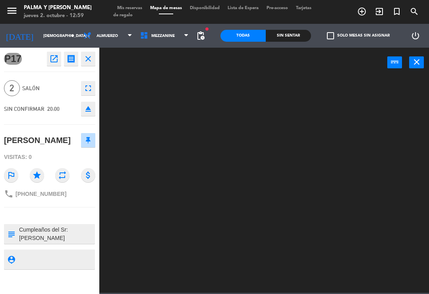
click at [50, 57] on icon "open_in_new" at bounding box center [54, 59] width 10 height 10
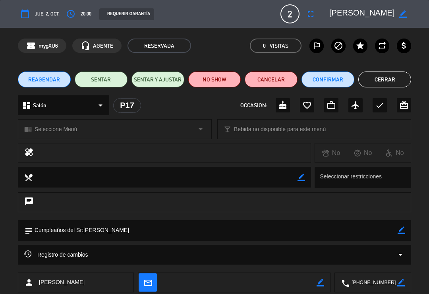
click at [337, 81] on button "Confirmar" at bounding box center [328, 80] width 53 height 16
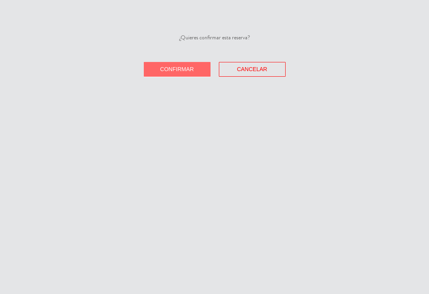
click at [180, 75] on button "Confirmar" at bounding box center [177, 69] width 67 height 15
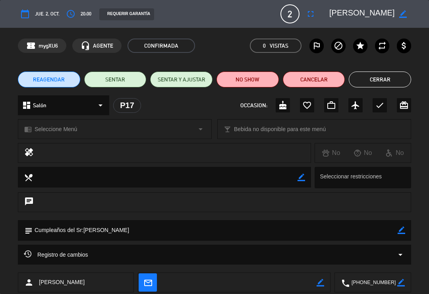
click at [373, 77] on button "Cerrar" at bounding box center [380, 80] width 62 height 16
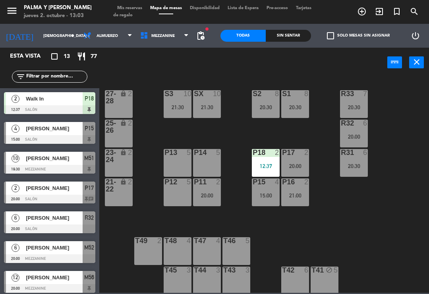
click at [346, 165] on div "20:30" at bounding box center [354, 166] width 28 height 6
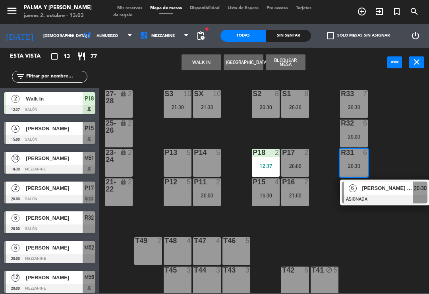
click at [370, 196] on div at bounding box center [384, 199] width 85 height 9
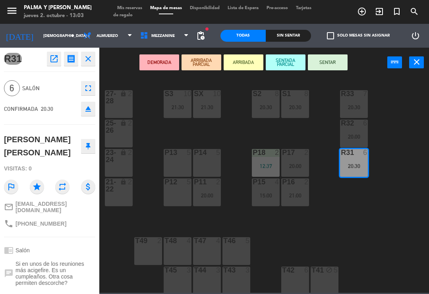
click at [148, 32] on span "Mezzanine" at bounding box center [164, 35] width 57 height 17
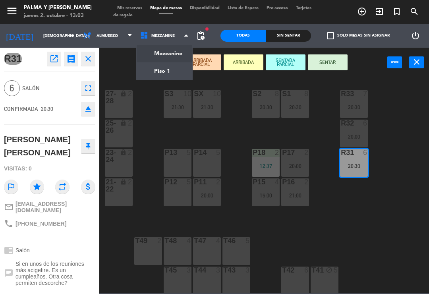
click at [172, 51] on ng-component "menu Palma y [PERSON_NAME] jueves 2. octubre - 13:03 Mis reservas Mapa de mesas…" at bounding box center [214, 146] width 429 height 293
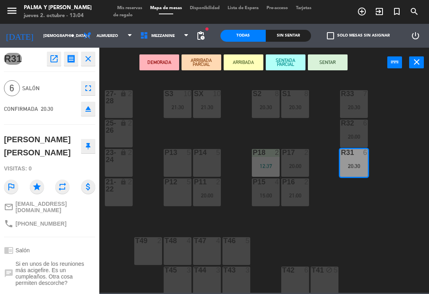
click at [173, 36] on span "Mezzanine" at bounding box center [164, 35] width 57 height 17
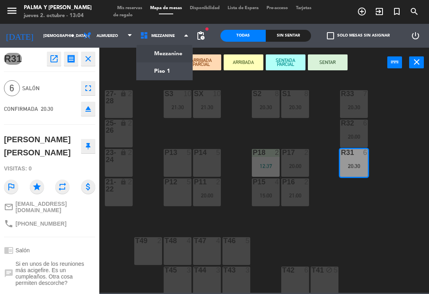
click at [172, 72] on ng-component "menu Palma y [PERSON_NAME] jueves 2. octubre - 13:04 Mis reservas Mapa de mesas…" at bounding box center [214, 146] width 429 height 293
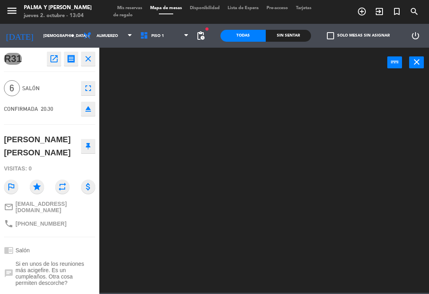
click at [178, 34] on span "Piso 1" at bounding box center [164, 35] width 57 height 17
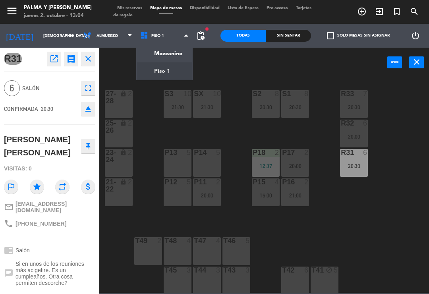
click at [172, 56] on ng-component "menu Palma y [PERSON_NAME] jueves 2. octubre - 13:04 Mis reservas Mapa de mesas…" at bounding box center [214, 146] width 429 height 293
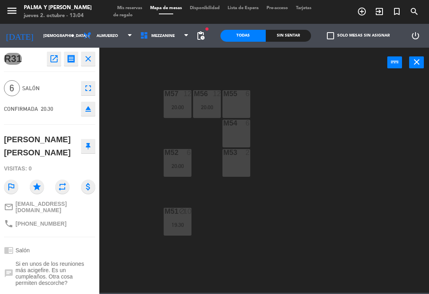
click at [239, 128] on div "M54 6" at bounding box center [237, 124] width 28 height 8
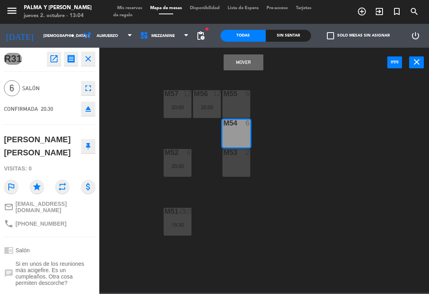
click at [230, 163] on div "M53 2" at bounding box center [237, 163] width 28 height 28
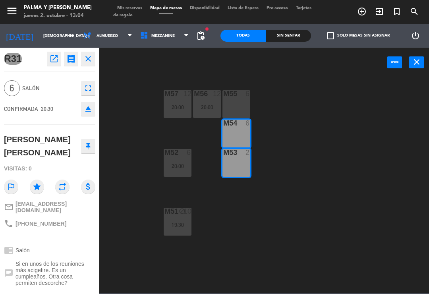
click at [234, 135] on div "M54 6" at bounding box center [237, 134] width 28 height 28
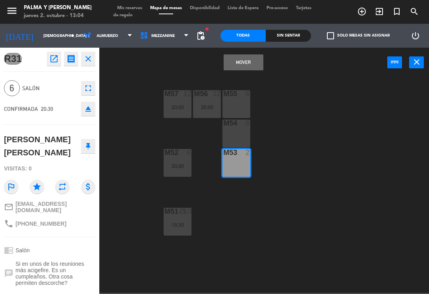
click at [261, 59] on button "Mover" at bounding box center [244, 62] width 40 height 16
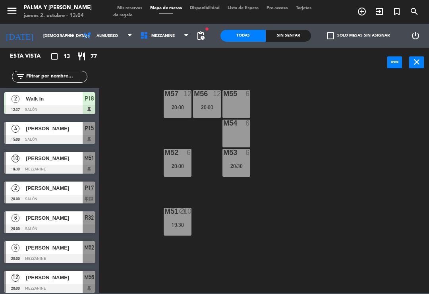
scroll to position [50, 0]
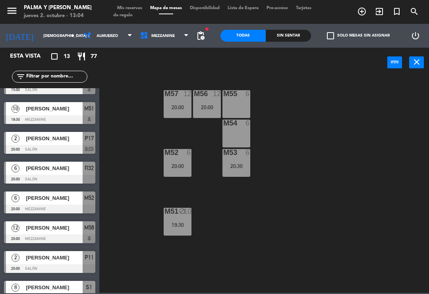
click at [240, 167] on div "20:30" at bounding box center [237, 166] width 28 height 6
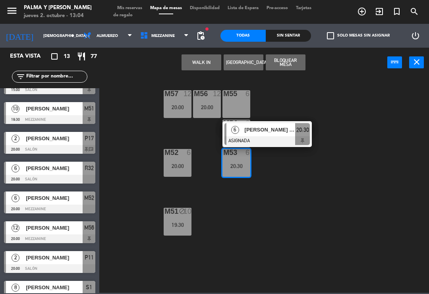
click at [284, 133] on span "[PERSON_NAME] [PERSON_NAME]" at bounding box center [270, 130] width 51 height 8
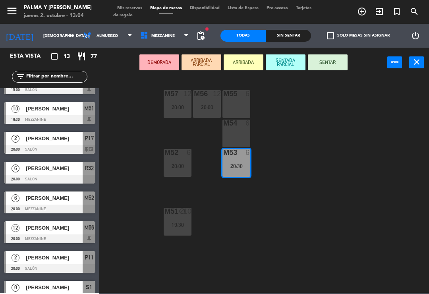
click at [240, 137] on div "M54 6" at bounding box center [237, 134] width 28 height 28
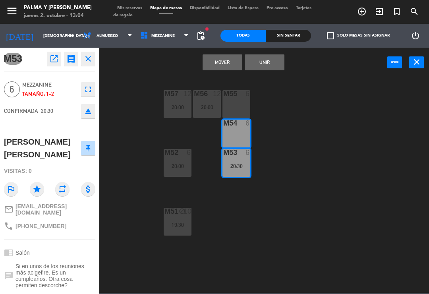
click at [279, 62] on button "Unir" at bounding box center [265, 62] width 40 height 16
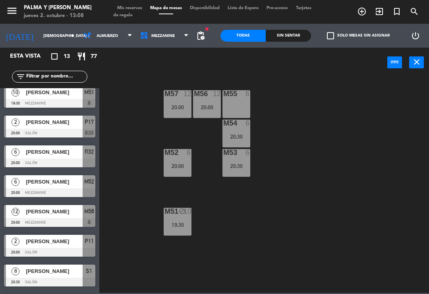
scroll to position [87, 0]
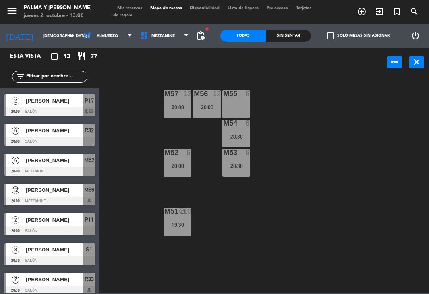
click at [33, 252] on span "[PERSON_NAME]" at bounding box center [54, 250] width 57 height 8
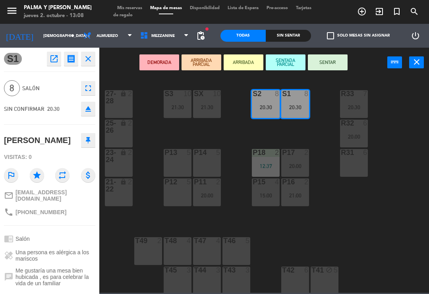
click at [51, 58] on icon "open_in_new" at bounding box center [54, 59] width 10 height 10
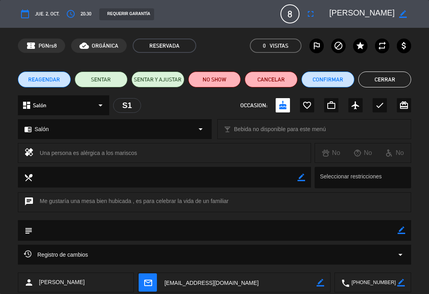
click at [335, 75] on button "Confirmar" at bounding box center [328, 80] width 53 height 16
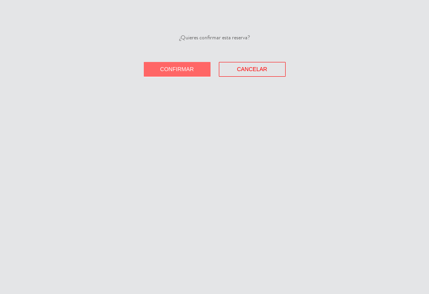
click at [181, 73] on button "Confirmar" at bounding box center [177, 69] width 67 height 15
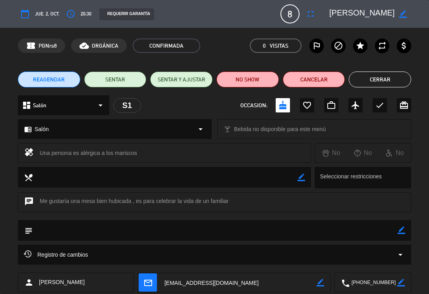
click at [377, 86] on button "Cerrar" at bounding box center [380, 80] width 62 height 16
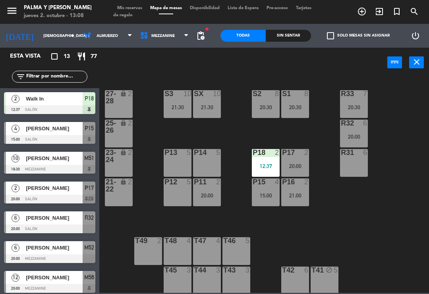
scroll to position [0, 0]
click at [135, 222] on div "R33 7 20:30 S1 8 20:30 S2 8 20:30 S3 10 21:30 SX 10 21:30 27-28 lock 2 R32 6 20…" at bounding box center [266, 184] width 325 height 217
click at [208, 195] on div "20:00" at bounding box center [207, 196] width 28 height 6
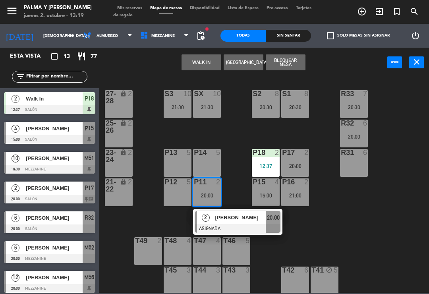
click at [211, 60] on button "WALK IN" at bounding box center [202, 62] width 40 height 16
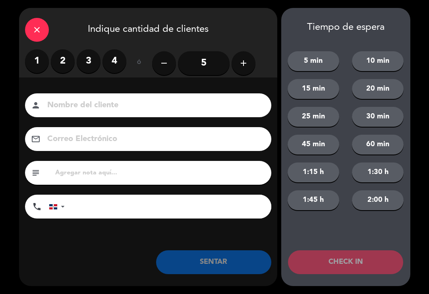
click at [38, 62] on label "1" at bounding box center [37, 61] width 24 height 24
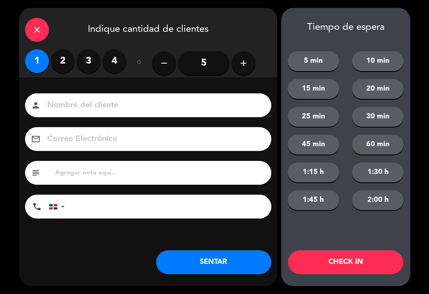
click at [186, 259] on button "SENTAR" at bounding box center [213, 262] width 115 height 24
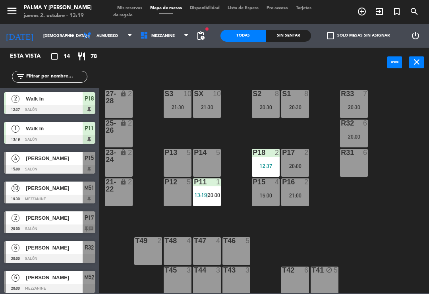
click at [299, 46] on div "Todas Sin sentar" at bounding box center [266, 36] width 91 height 24
click at [283, 32] on div "Sin sentar" at bounding box center [288, 36] width 45 height 12
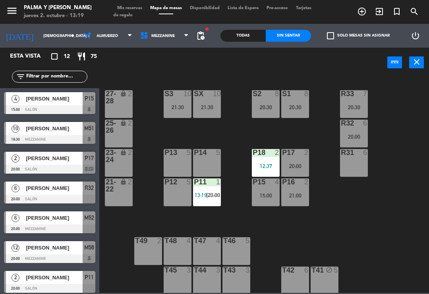
click at [211, 190] on div "P11 1 13:19 | 20:00" at bounding box center [207, 192] width 28 height 28
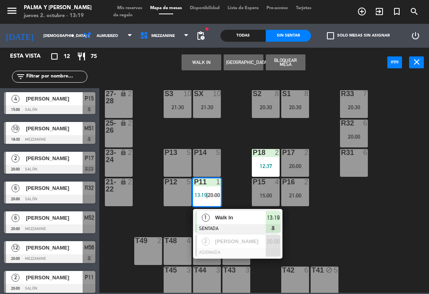
click at [261, 248] on div at bounding box center [237, 252] width 85 height 9
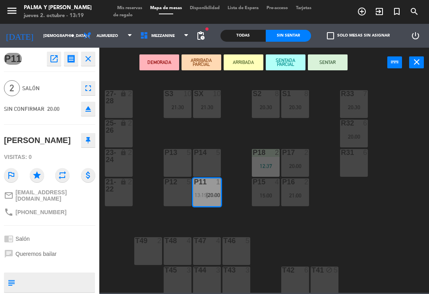
click at [48, 62] on button "open_in_new" at bounding box center [54, 59] width 14 height 14
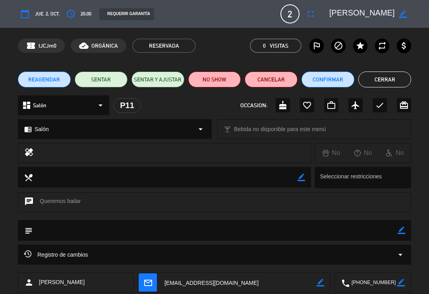
click at [137, 254] on div "Registro de cambios arrow_drop_down" at bounding box center [214, 255] width 381 height 10
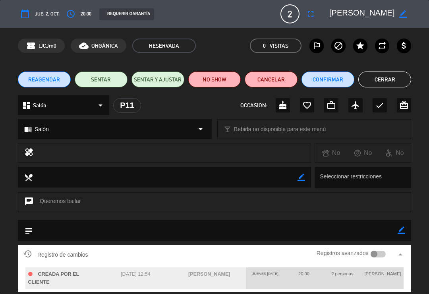
click at [328, 86] on button "Confirmar" at bounding box center [328, 80] width 53 height 16
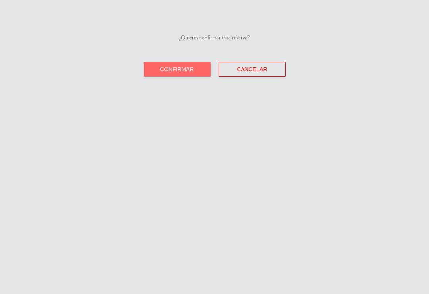
click at [194, 74] on button "Confirmar" at bounding box center [177, 69] width 67 height 15
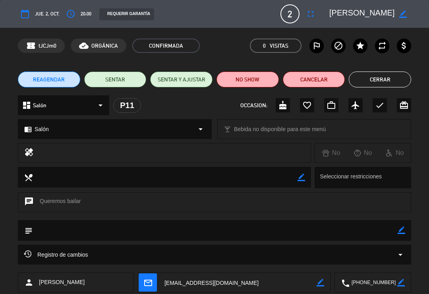
click at [76, 12] on button "access_time" at bounding box center [71, 14] width 14 height 14
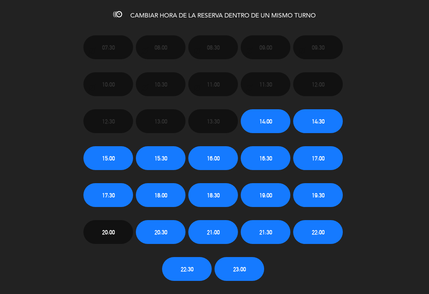
click at [171, 226] on button "20:30" at bounding box center [161, 232] width 50 height 24
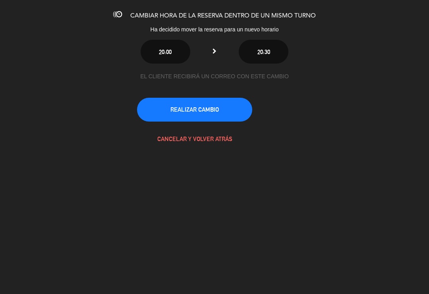
click at [212, 113] on button "REALIZAR CAMBIO" at bounding box center [194, 110] width 115 height 24
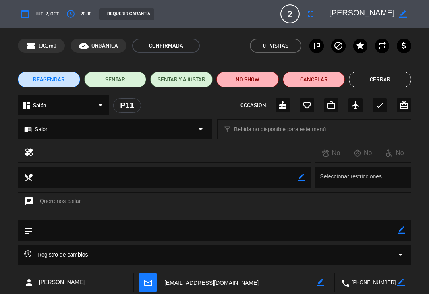
click at [381, 77] on button "Cerrar" at bounding box center [380, 80] width 62 height 16
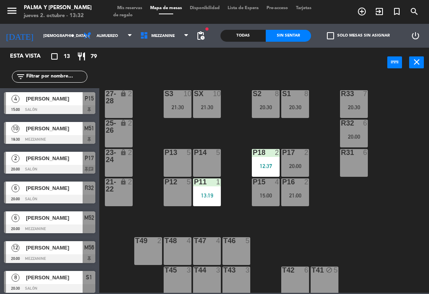
scroll to position [20, 0]
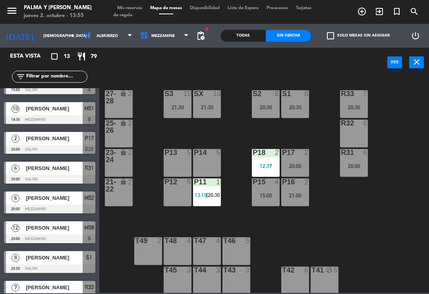
click at [411, 105] on div "R33 7 20:30 S1 8 20:30 S2 8 20:30 S3 10 21:30 SX 10 21:30 27-28 lock 2 R32 6 25…" at bounding box center [266, 184] width 325 height 217
